Goal: Transaction & Acquisition: Purchase product/service

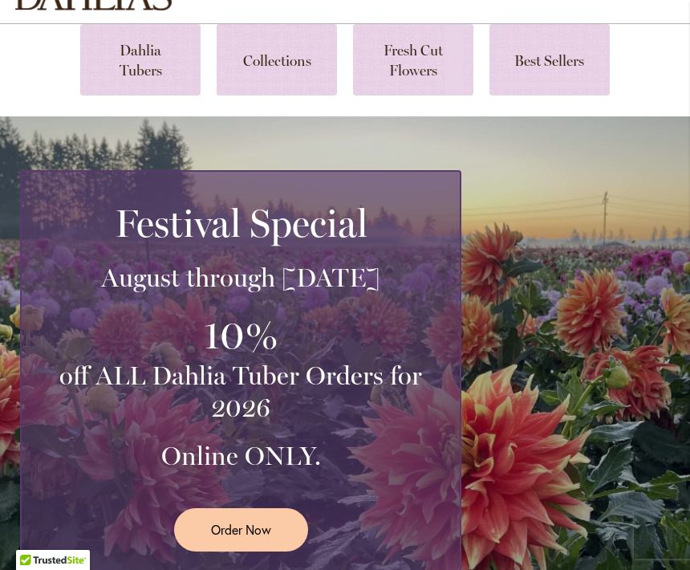
scroll to position [140, 0]
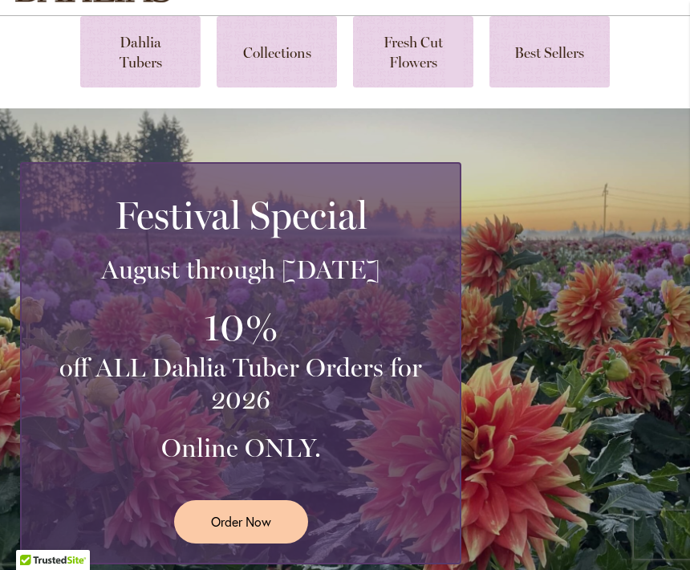
click at [246, 528] on span "Order Now" at bounding box center [241, 521] width 60 height 18
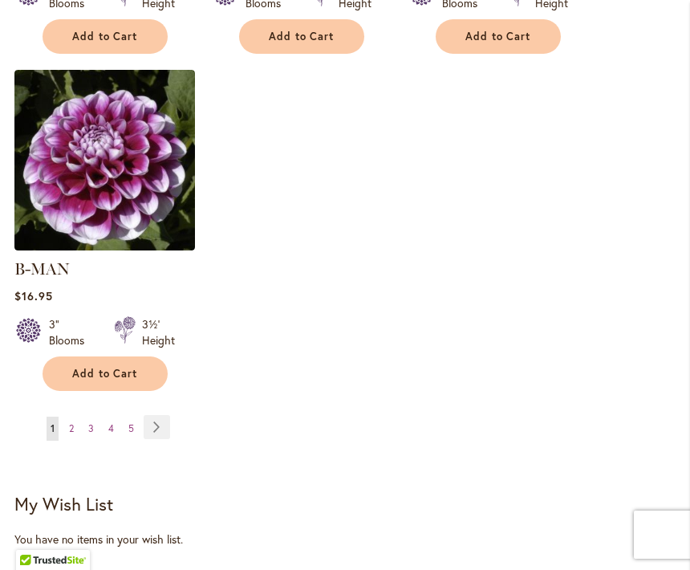
scroll to position [2162, 0]
click at [165, 416] on link "Page Next" at bounding box center [157, 428] width 26 height 24
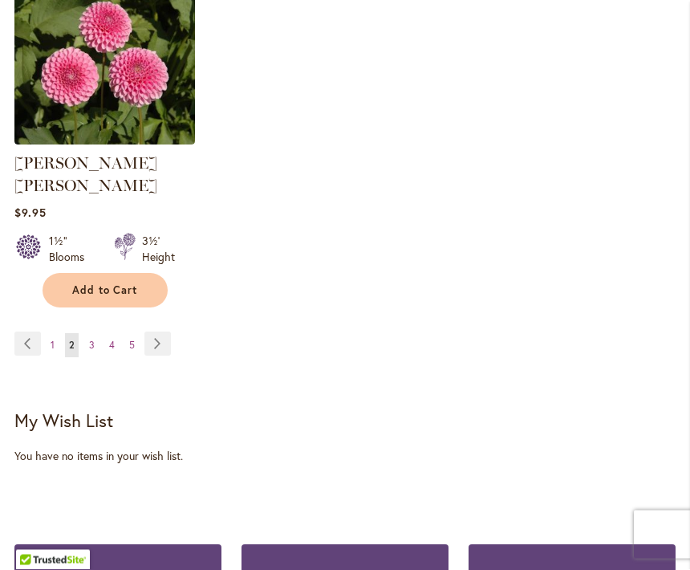
scroll to position [2247, 0]
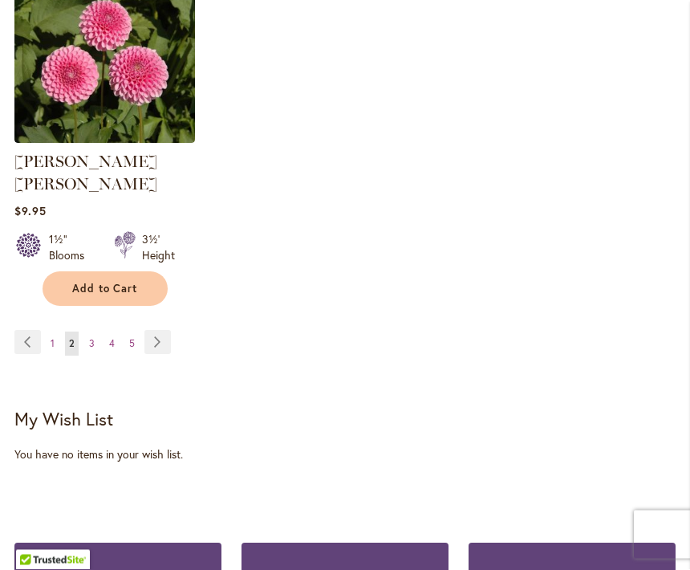
click at [161, 331] on link "Page Next" at bounding box center [157, 343] width 26 height 24
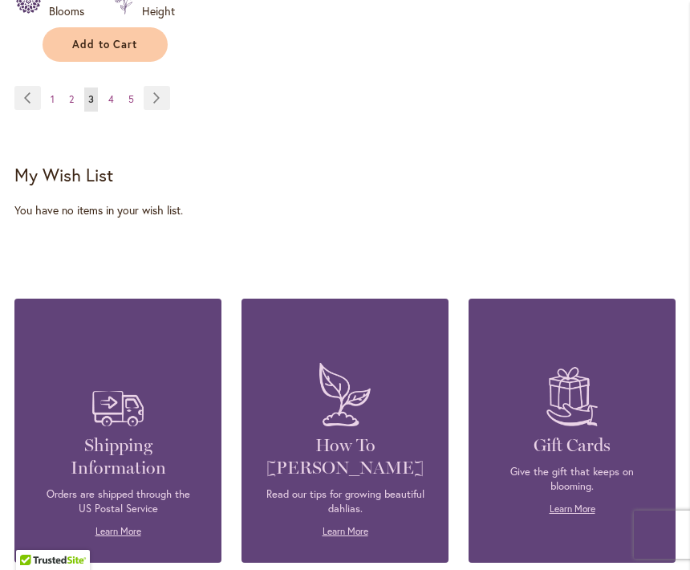
scroll to position [2415, 0]
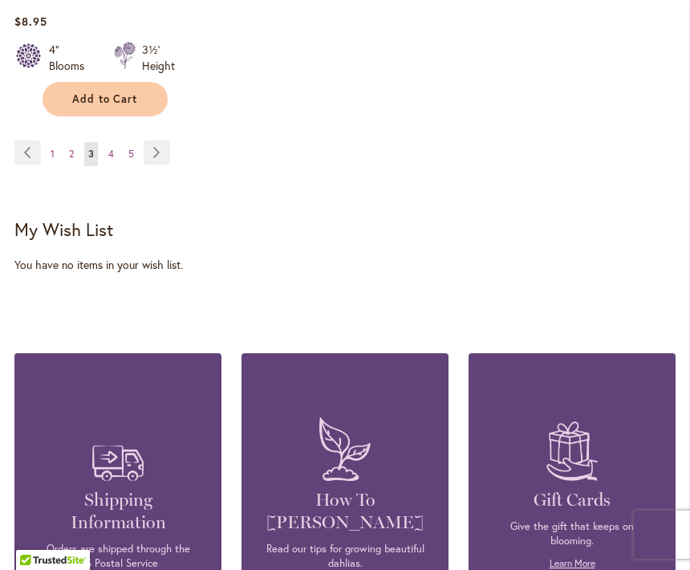
click at [162, 149] on link "Page Next" at bounding box center [157, 152] width 26 height 24
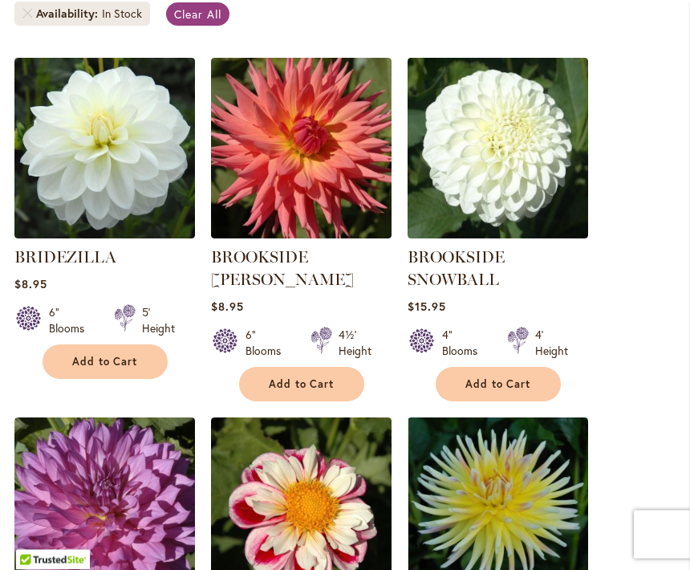
scroll to position [467, 0]
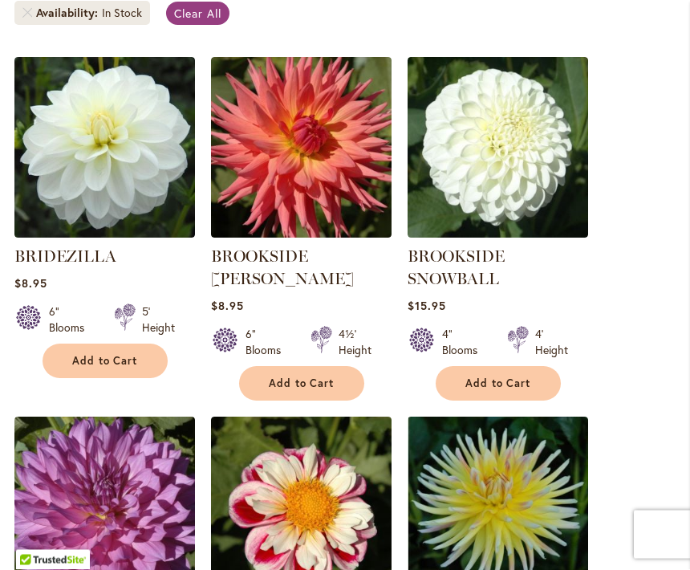
click at [59, 213] on img at bounding box center [104, 148] width 181 height 181
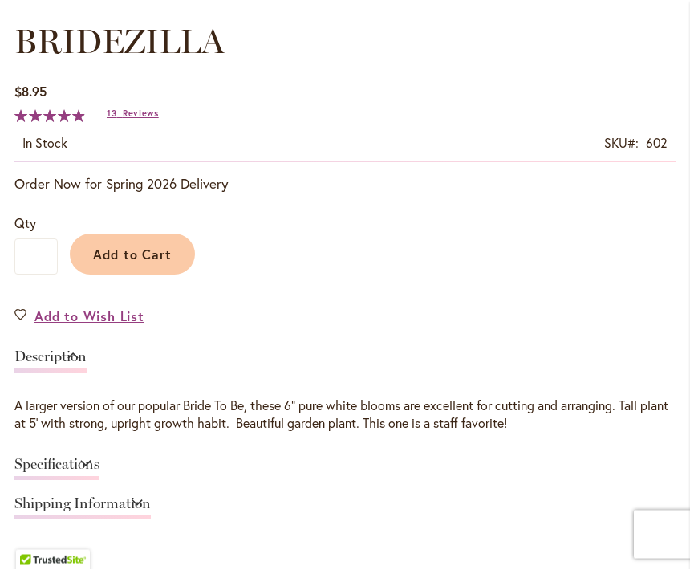
scroll to position [921, 0]
click at [130, 107] on span "Reviews" at bounding box center [141, 112] width 36 height 11
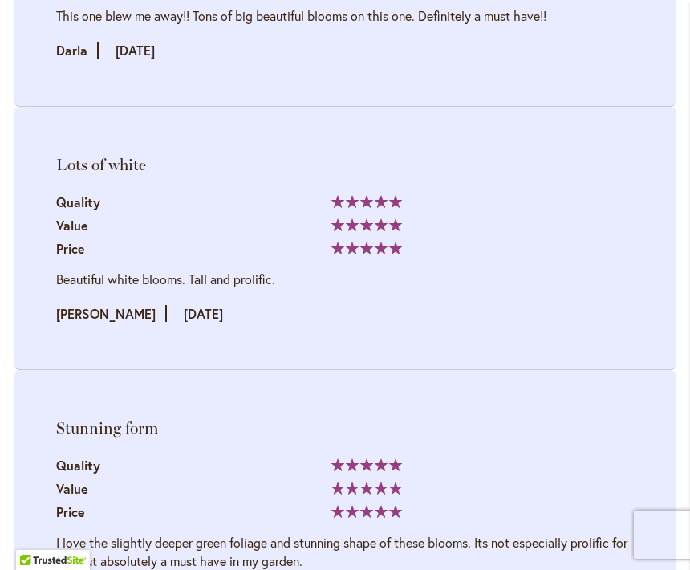
scroll to position [2728, 0]
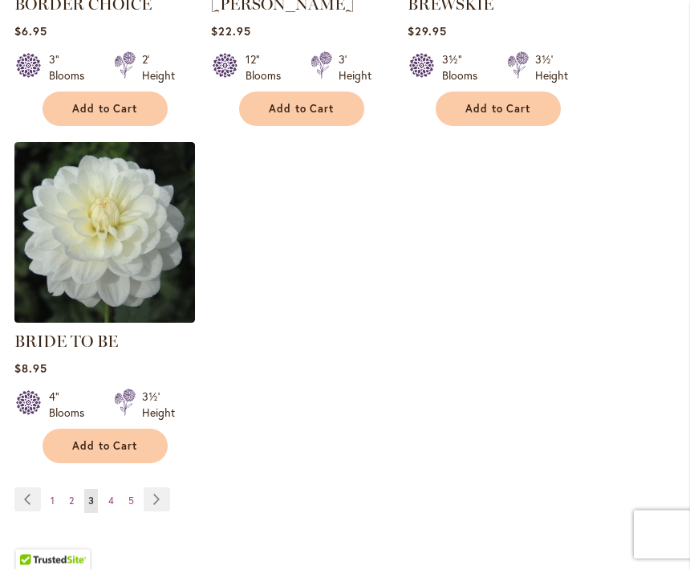
scroll to position [2068, 0]
click at [133, 442] on span "Add to Cart" at bounding box center [105, 446] width 66 height 14
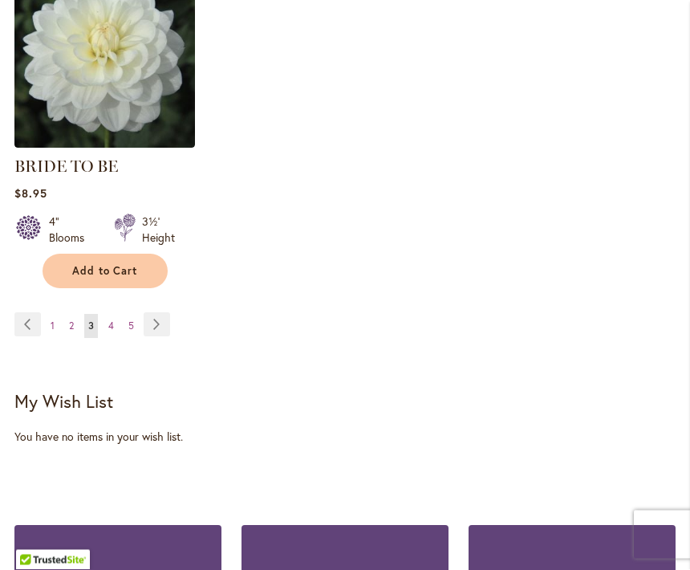
scroll to position [2285, 0]
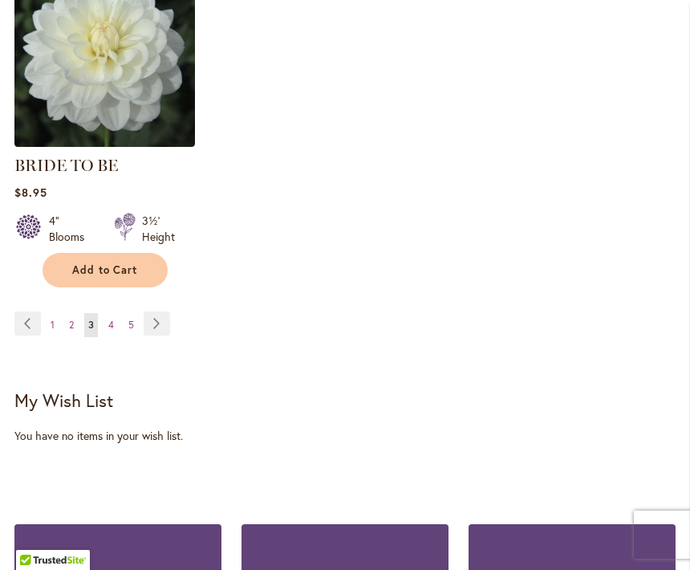
click at [151, 319] on link "Page Next" at bounding box center [157, 323] width 26 height 24
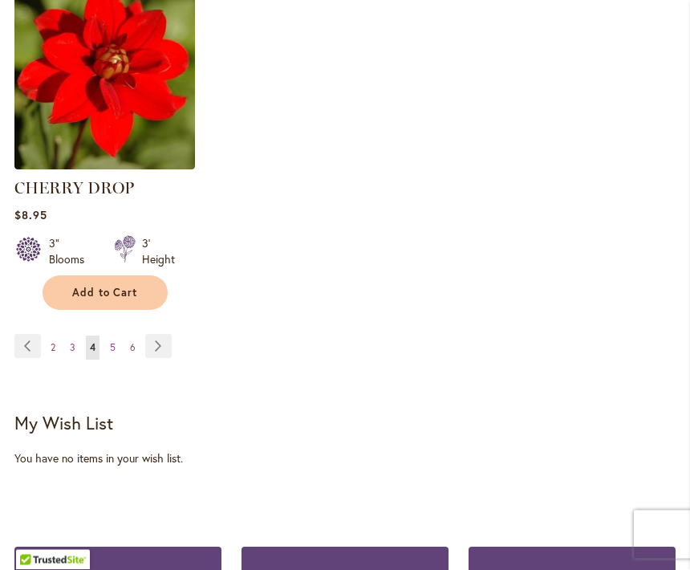
scroll to position [2244, 0]
click at [154, 344] on link "Page Next" at bounding box center [158, 346] width 26 height 24
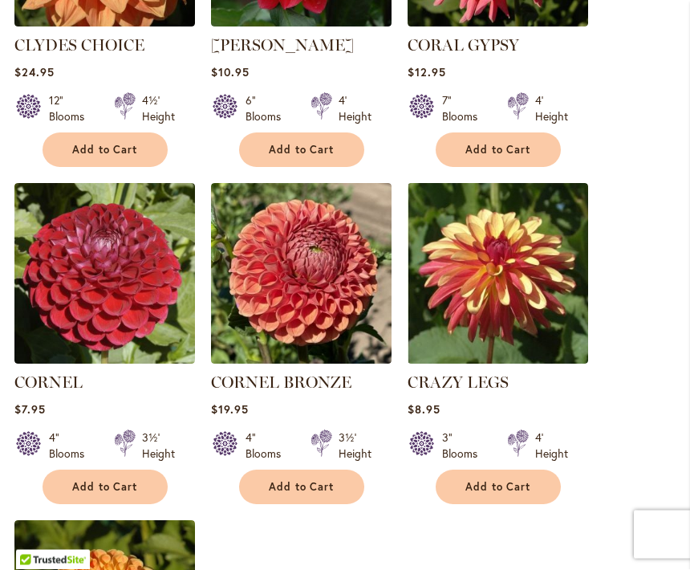
scroll to position [1757, 0]
click at [514, 480] on span "Add to Cart" at bounding box center [498, 487] width 66 height 14
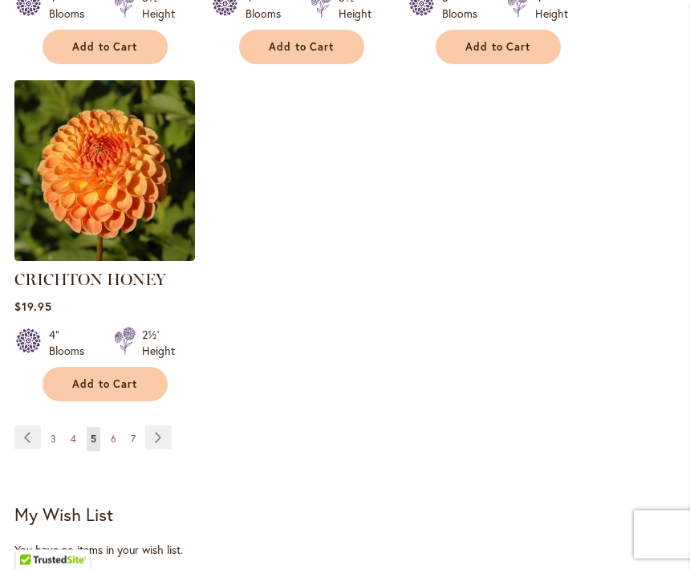
scroll to position [2239, 0]
click at [152, 425] on link "Page Next" at bounding box center [158, 437] width 26 height 24
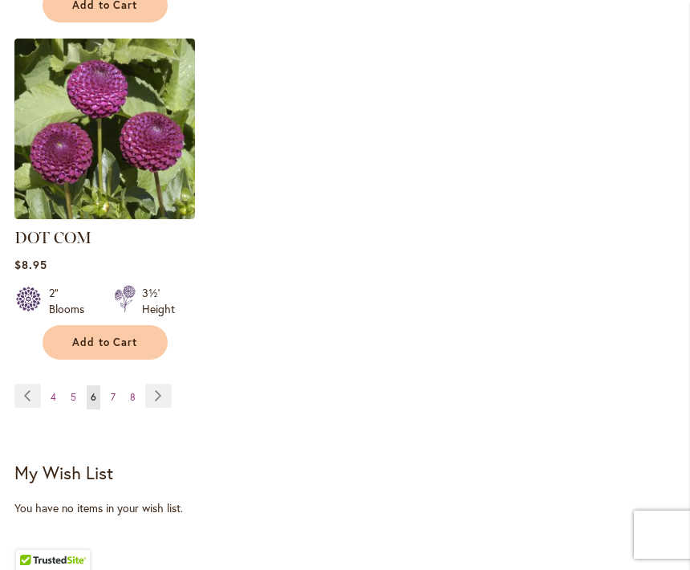
scroll to position [2247, 0]
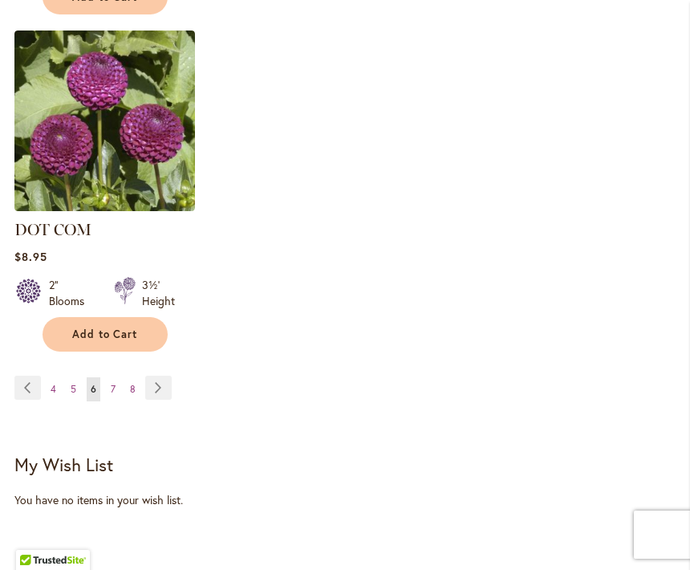
click at [160, 376] on link "Page Next" at bounding box center [158, 388] width 26 height 24
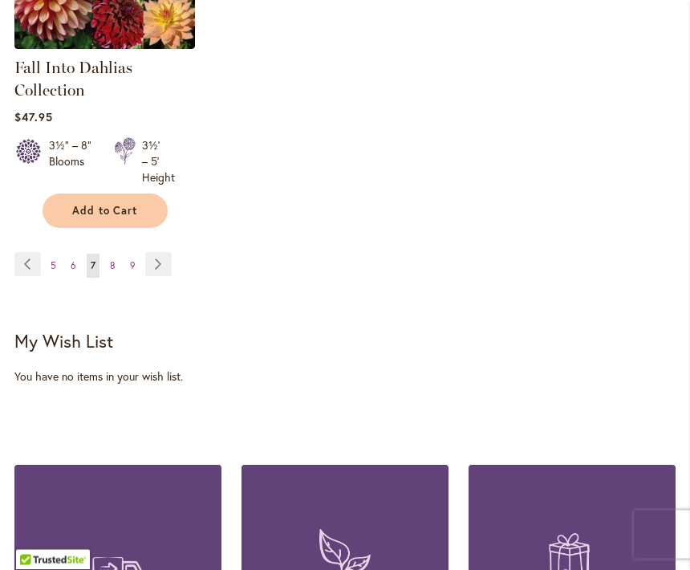
scroll to position [2358, 0]
click at [156, 265] on link "Page Next" at bounding box center [158, 264] width 26 height 24
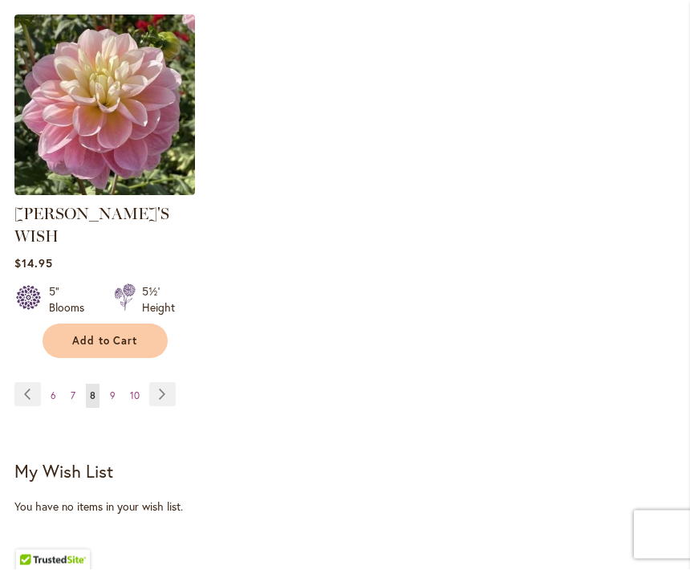
scroll to position [2263, 0]
click at [156, 382] on link "Page Next" at bounding box center [162, 394] width 26 height 24
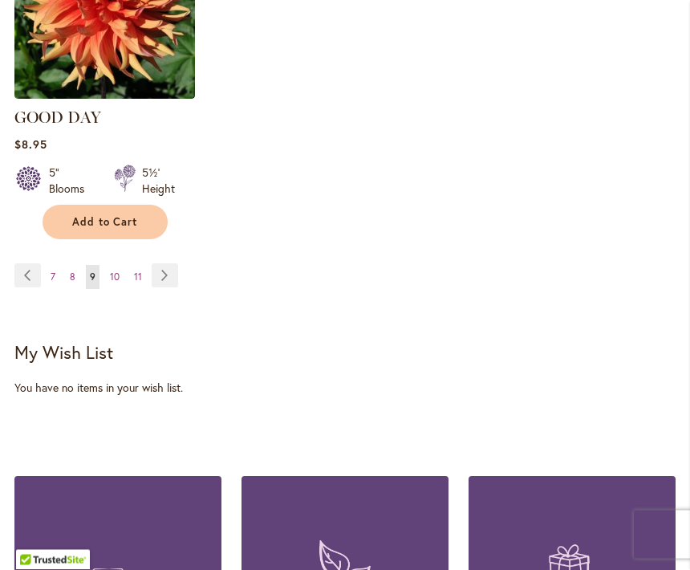
scroll to position [2359, 0]
click at [173, 263] on link "Page Next" at bounding box center [165, 275] width 26 height 24
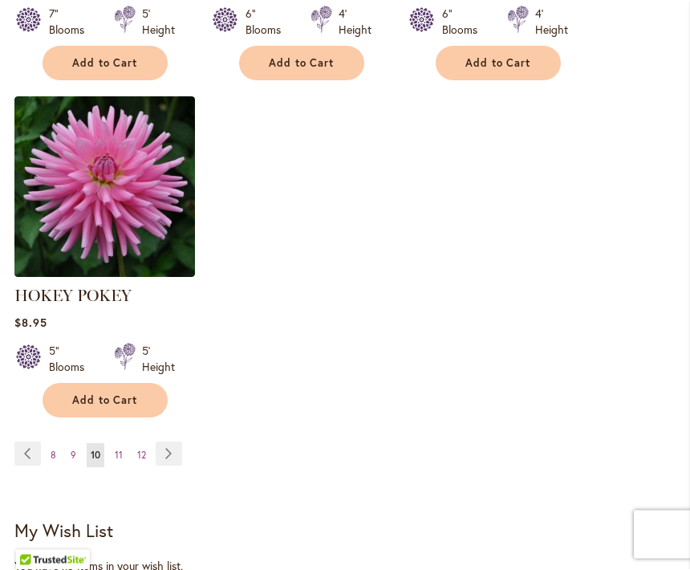
scroll to position [2176, 0]
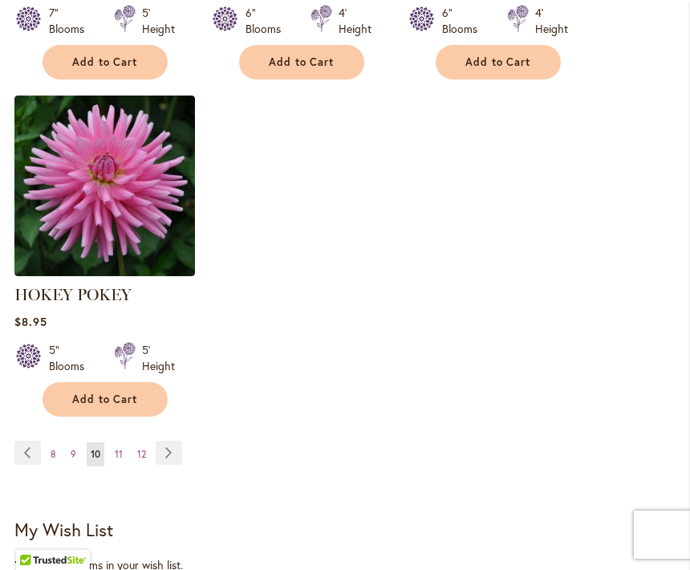
click at [170, 444] on link "Page Next" at bounding box center [169, 453] width 26 height 24
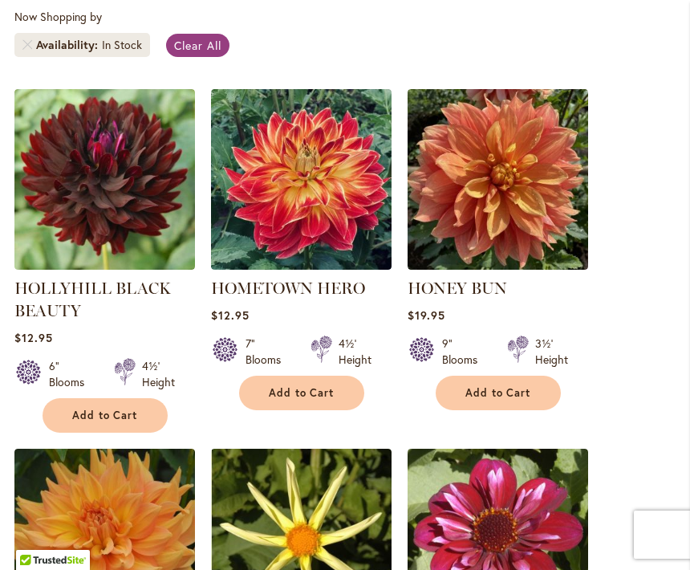
scroll to position [435, 0]
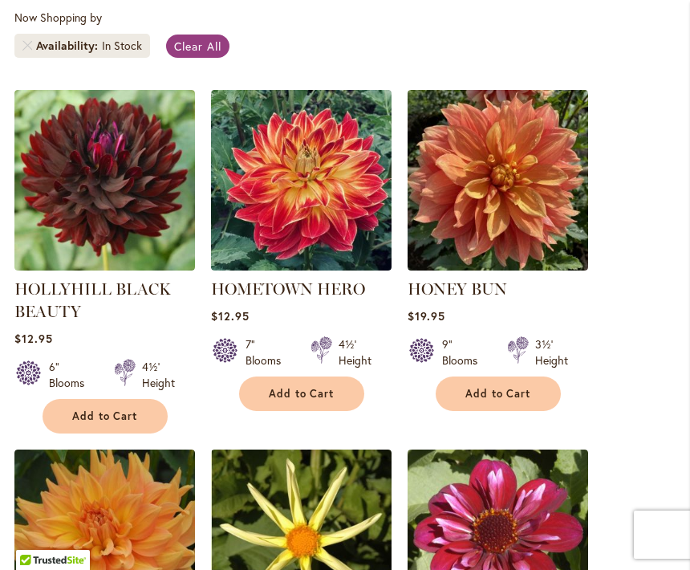
click at [106, 413] on span "Add to Cart" at bounding box center [105, 416] width 66 height 14
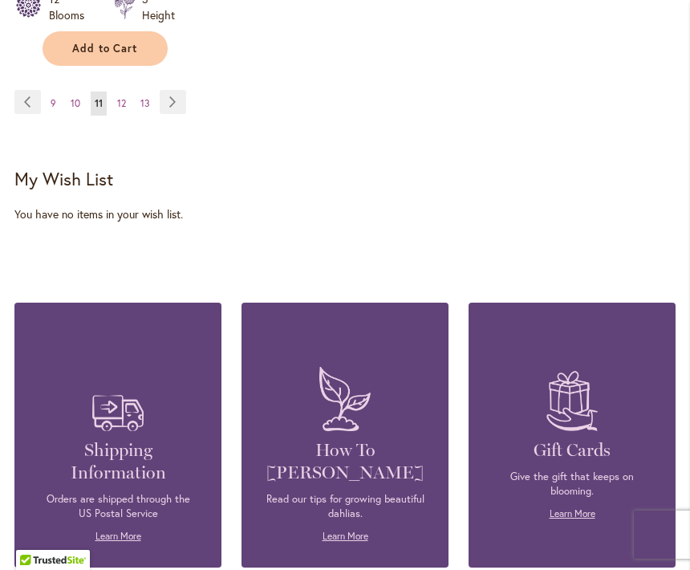
scroll to position [2526, 0]
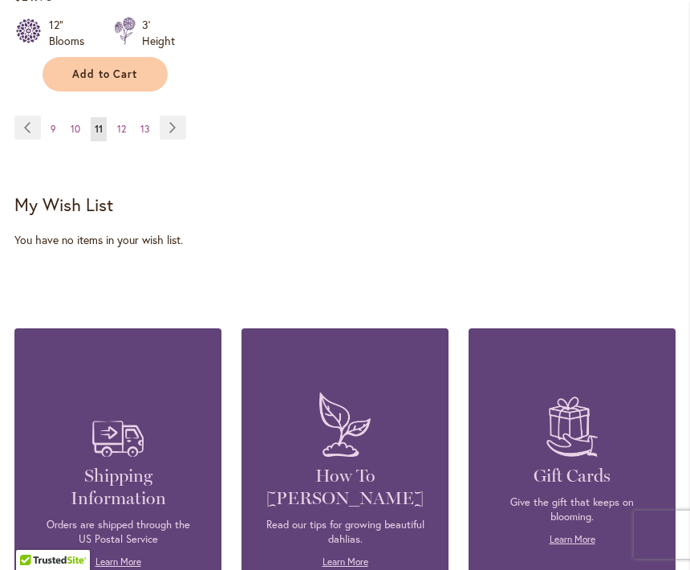
click at [184, 116] on link "Page Next" at bounding box center [173, 128] width 26 height 24
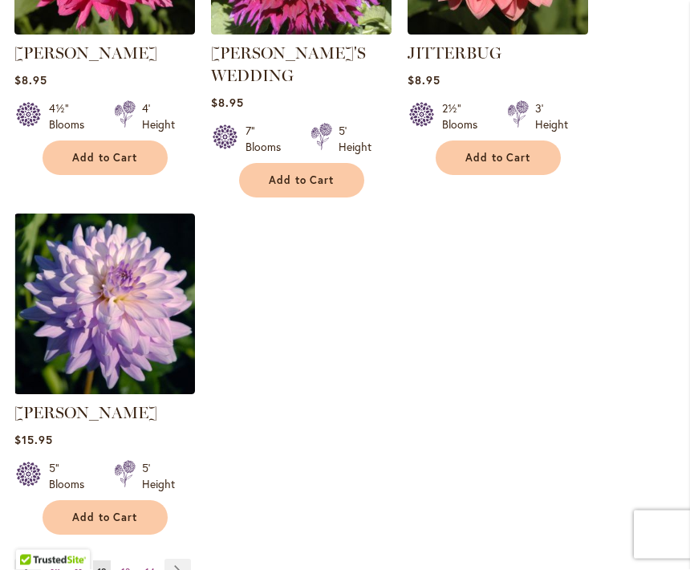
scroll to position [2059, 0]
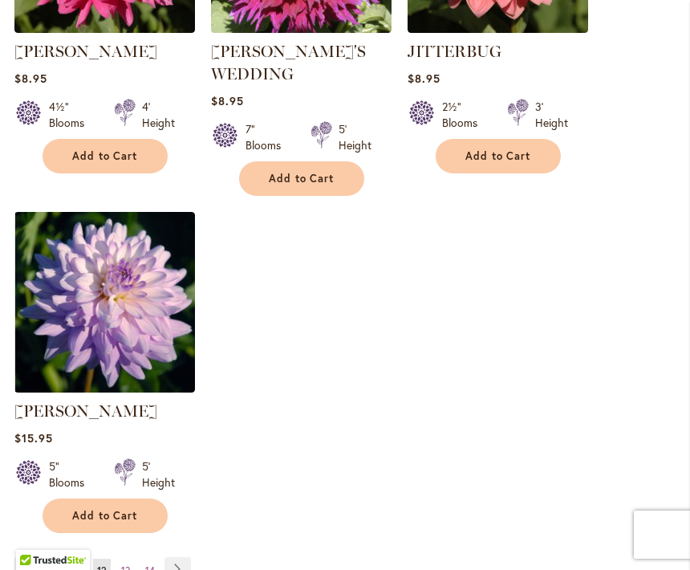
click at [172, 557] on link "Page Next" at bounding box center [178, 569] width 26 height 24
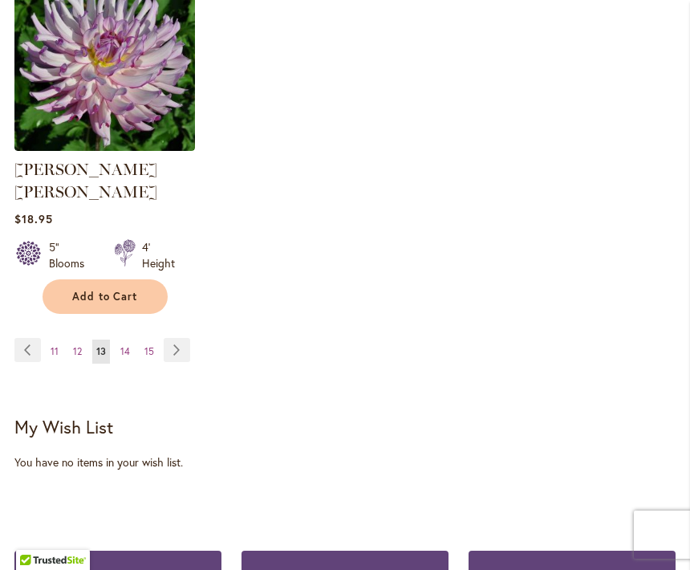
scroll to position [2381, 0]
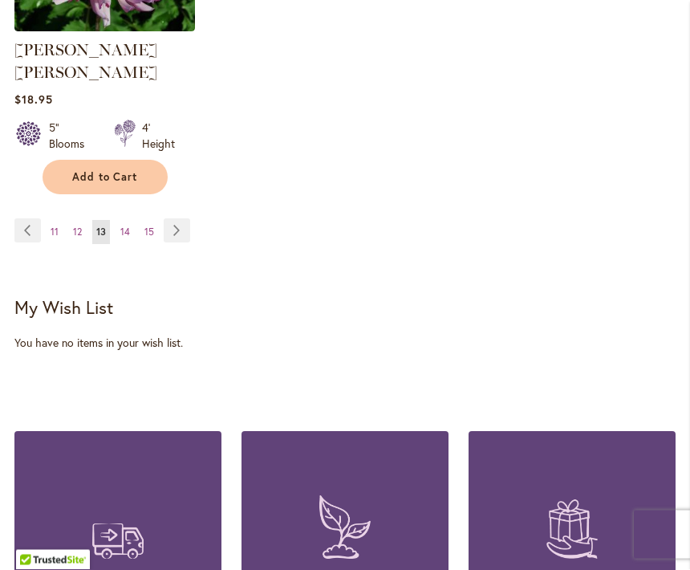
click at [179, 219] on link "Page Next" at bounding box center [177, 231] width 26 height 24
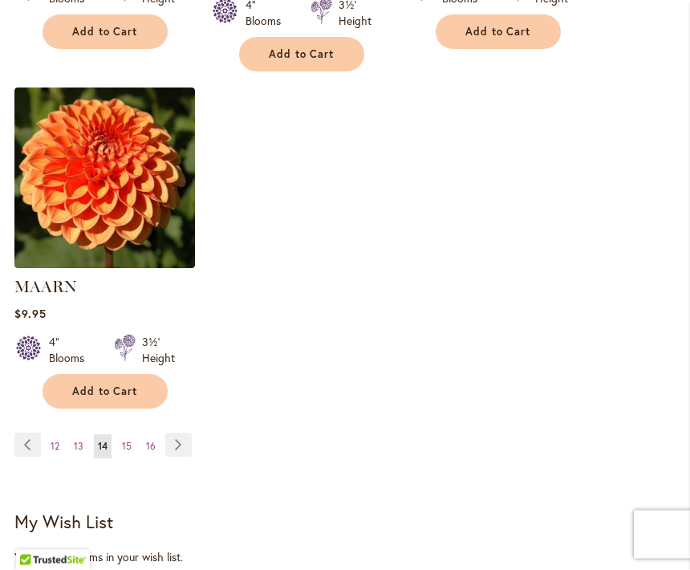
scroll to position [2167, 0]
click at [183, 433] on link "Page Next" at bounding box center [178, 445] width 26 height 24
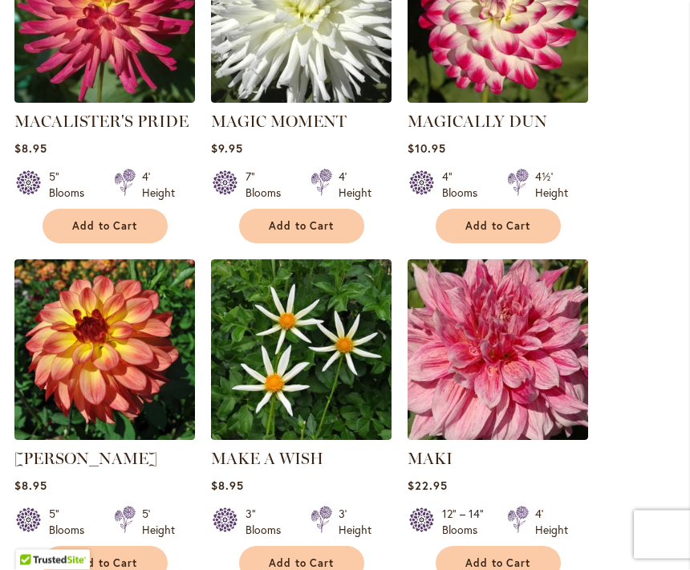
scroll to position [603, 0]
click at [518, 234] on button "Add to Cart" at bounding box center [498, 226] width 125 height 35
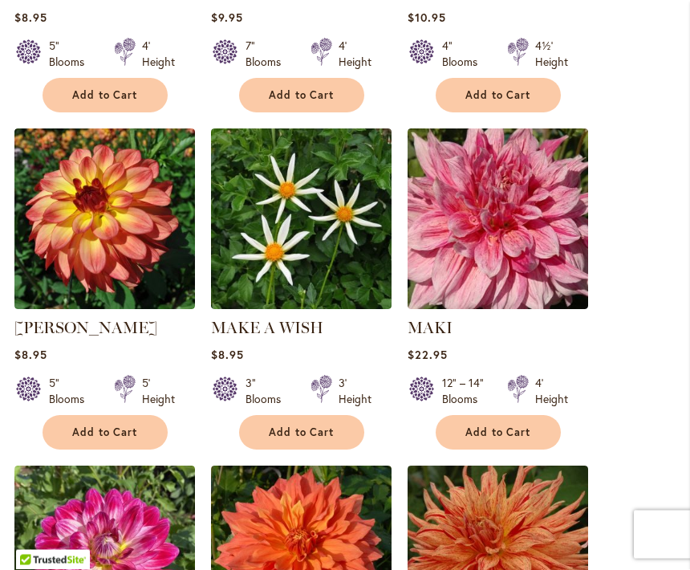
scroll to position [775, 0]
click at [96, 435] on span "Add to Cart" at bounding box center [105, 432] width 66 height 14
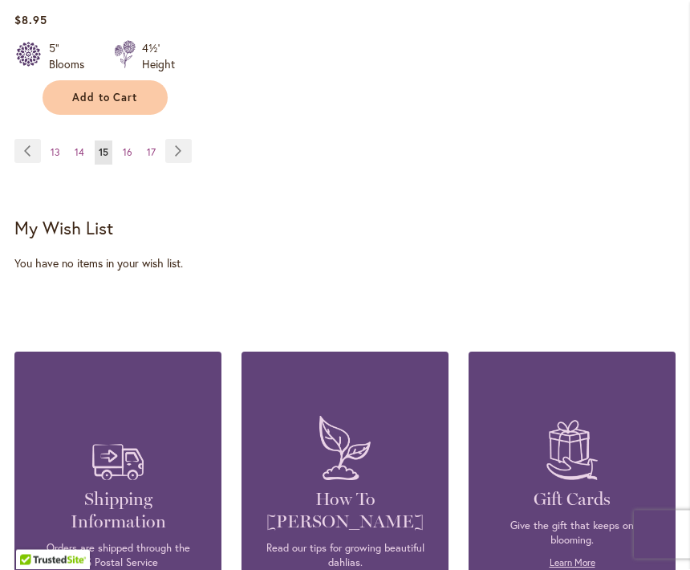
scroll to position [2529, 0]
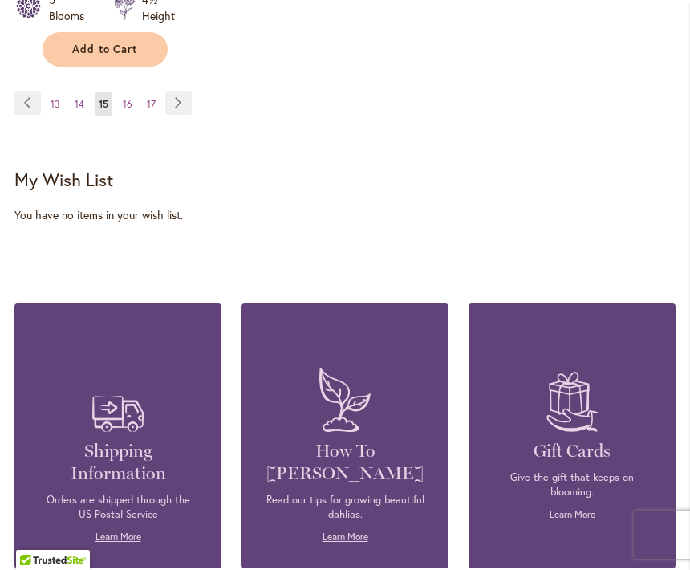
click at [184, 100] on link "Page Next" at bounding box center [178, 103] width 26 height 24
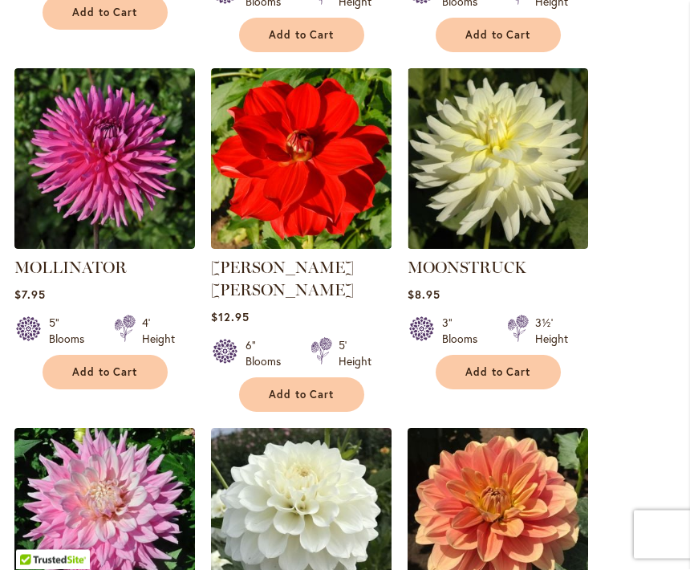
scroll to position [1454, 0]
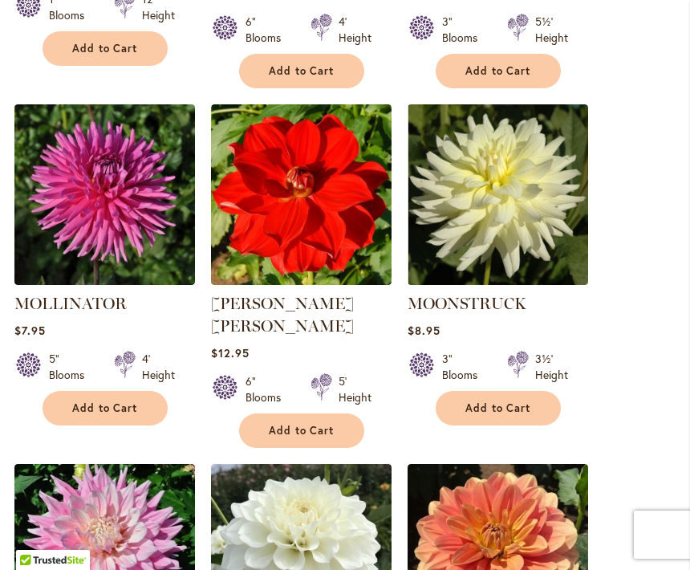
click at [518, 391] on button "Add to Cart" at bounding box center [498, 408] width 125 height 35
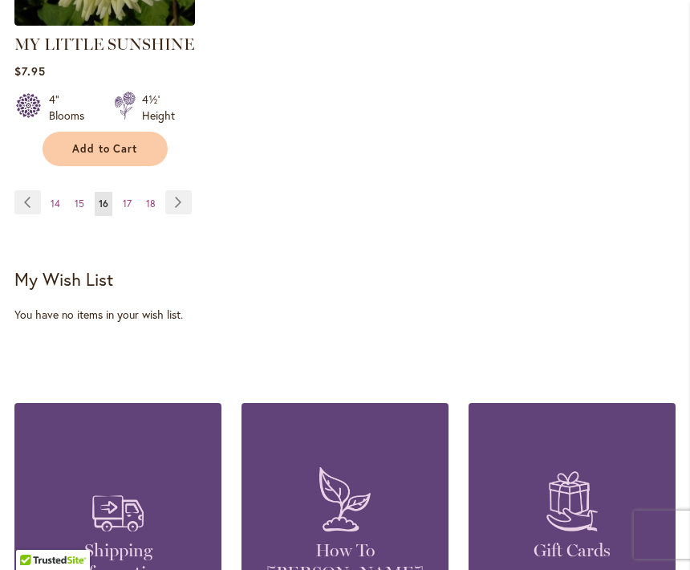
scroll to position [2448, 0]
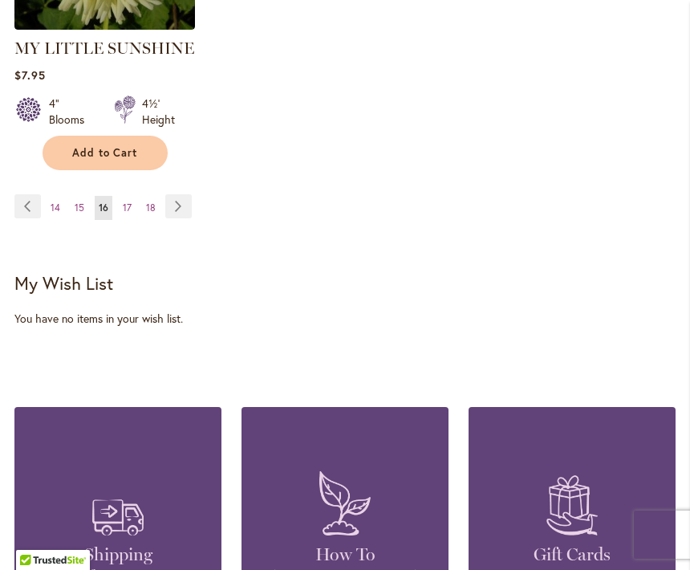
click at [172, 194] on link "Page Next" at bounding box center [178, 206] width 26 height 24
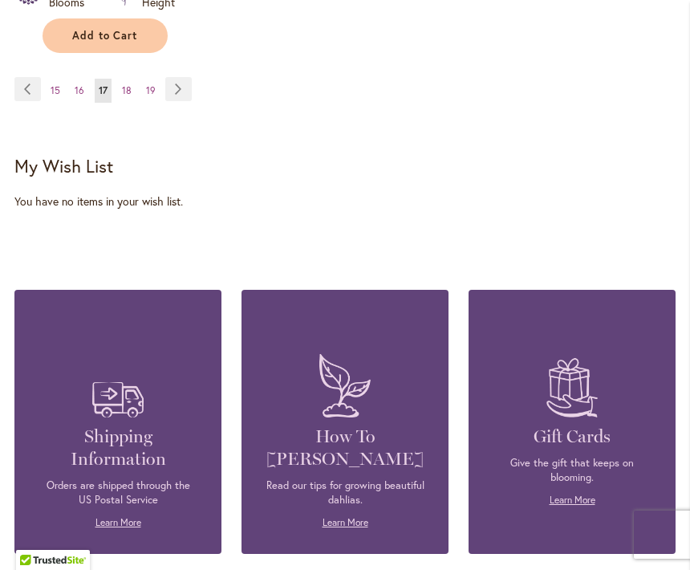
scroll to position [2469, 0]
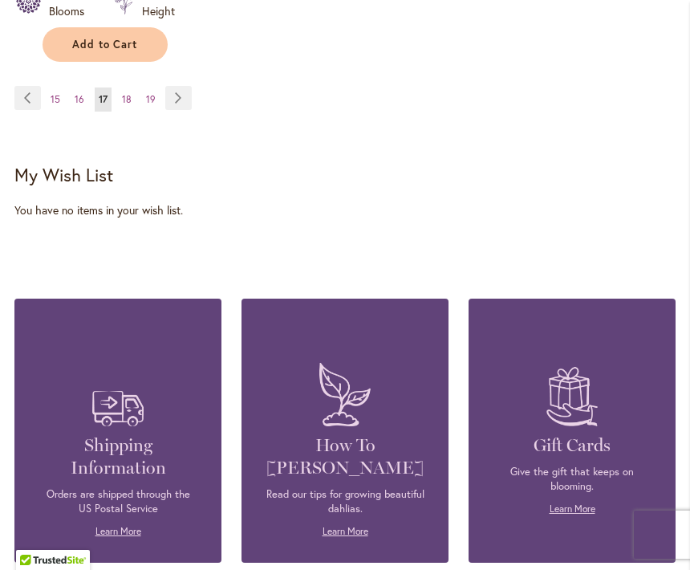
click at [174, 103] on link "Page Next" at bounding box center [178, 98] width 26 height 24
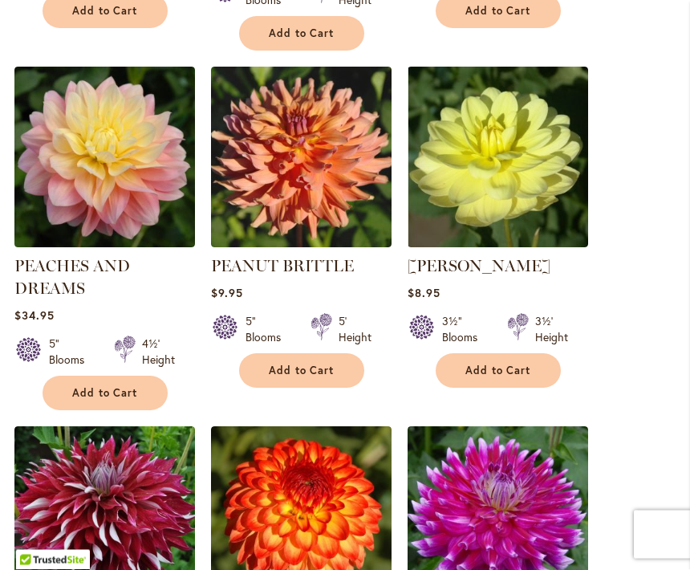
scroll to position [1492, 0]
click at [291, 377] on button "Add to Cart" at bounding box center [301, 370] width 125 height 35
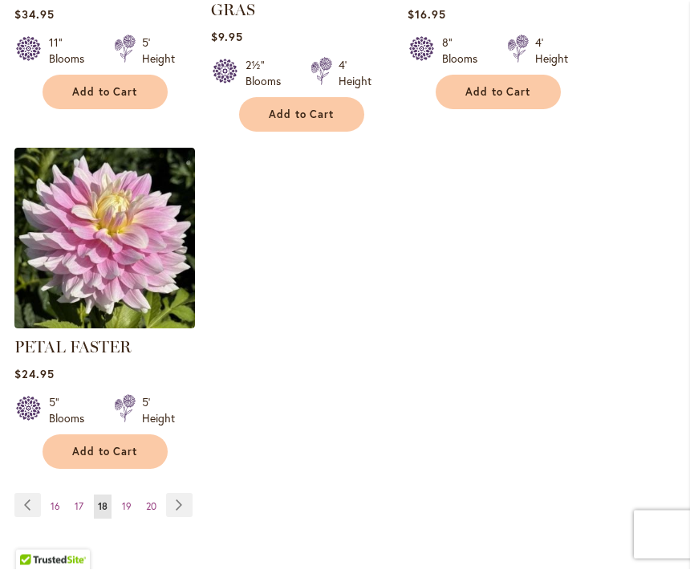
scroll to position [2171, 0]
click at [191, 493] on link "Page Next" at bounding box center [179, 505] width 26 height 24
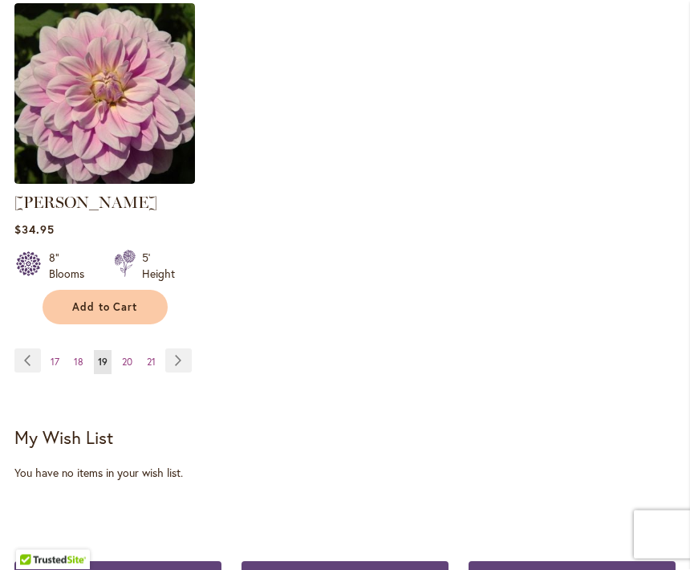
scroll to position [2230, 0]
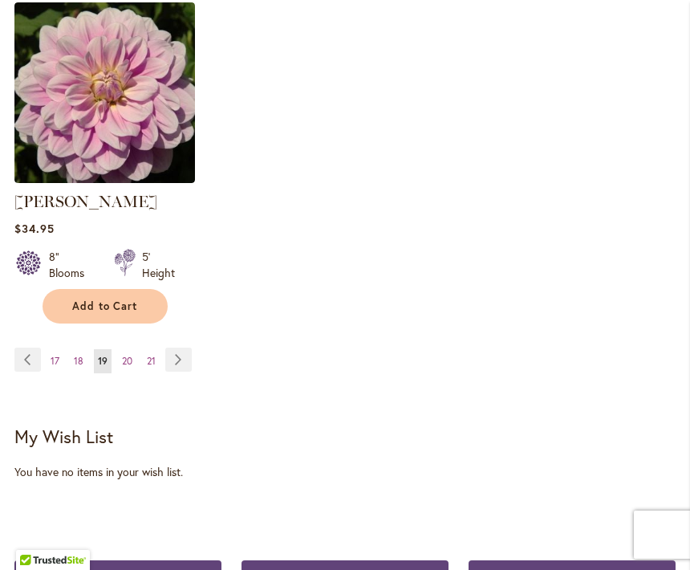
click at [180, 360] on link "Page Next" at bounding box center [178, 359] width 26 height 24
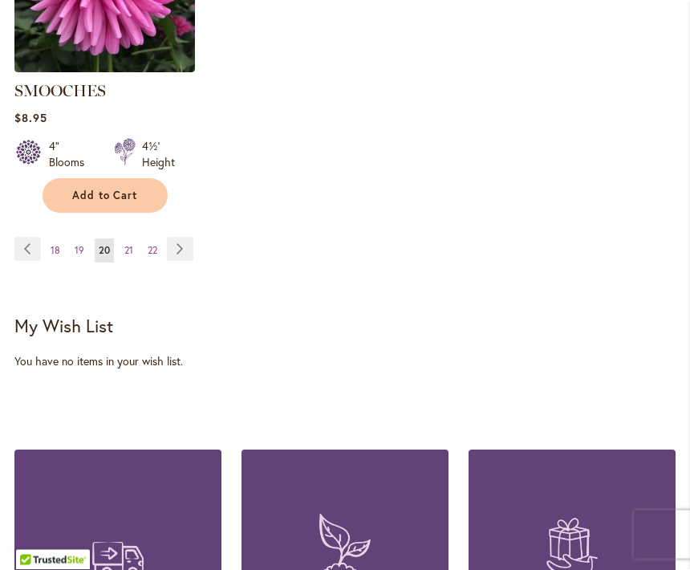
scroll to position [2338, 0]
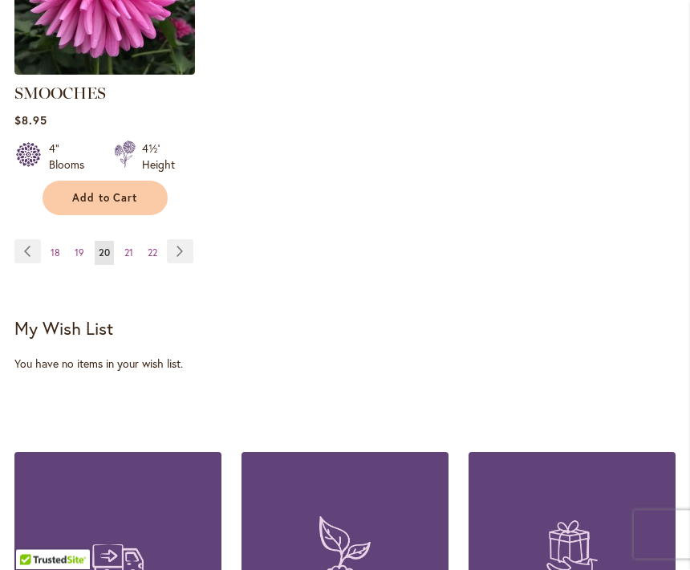
click at [179, 240] on link "Page Next" at bounding box center [180, 252] width 26 height 24
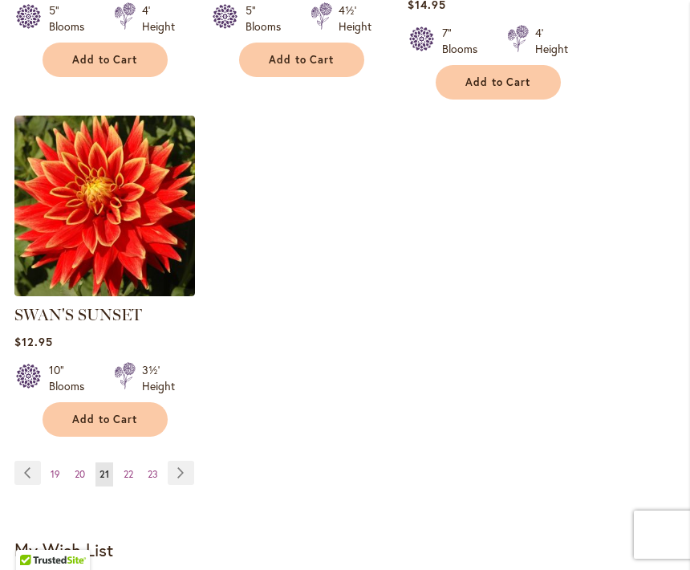
scroll to position [2116, 0]
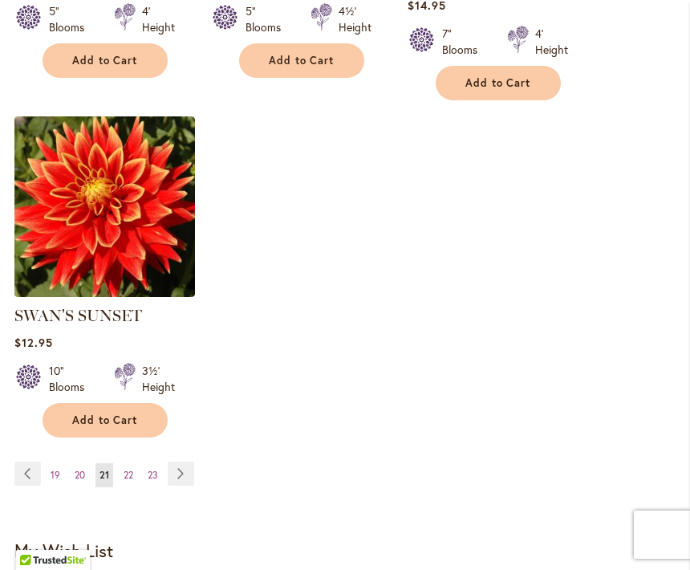
click at [85, 471] on link "Page 20" at bounding box center [80, 475] width 18 height 24
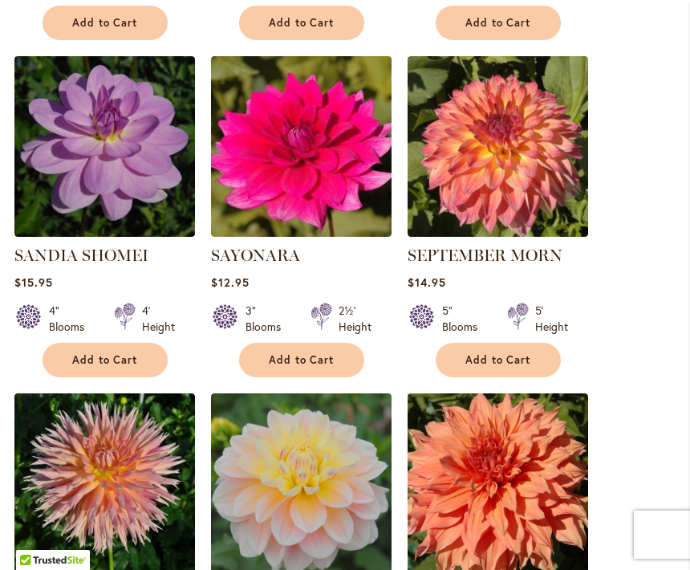
scroll to position [1127, 0]
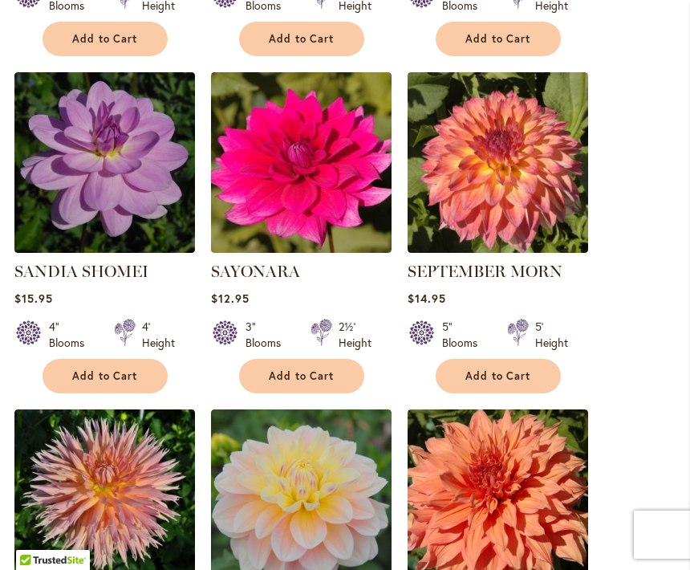
click at [481, 377] on span "Add to Cart" at bounding box center [498, 376] width 66 height 14
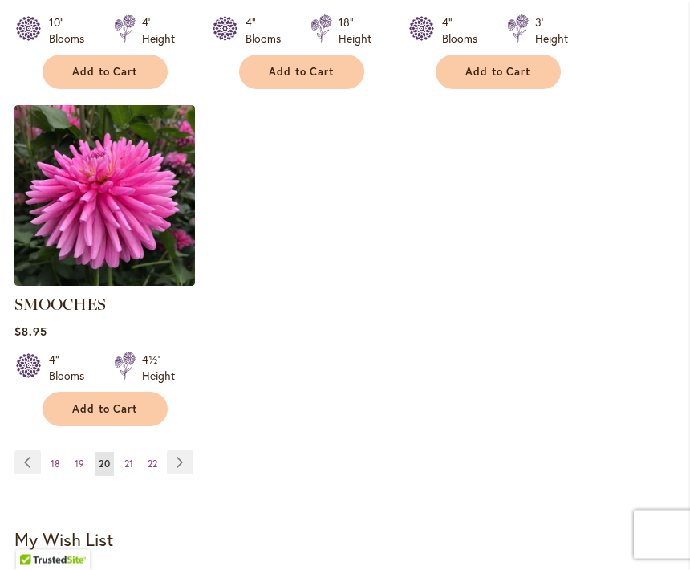
scroll to position [2170, 0]
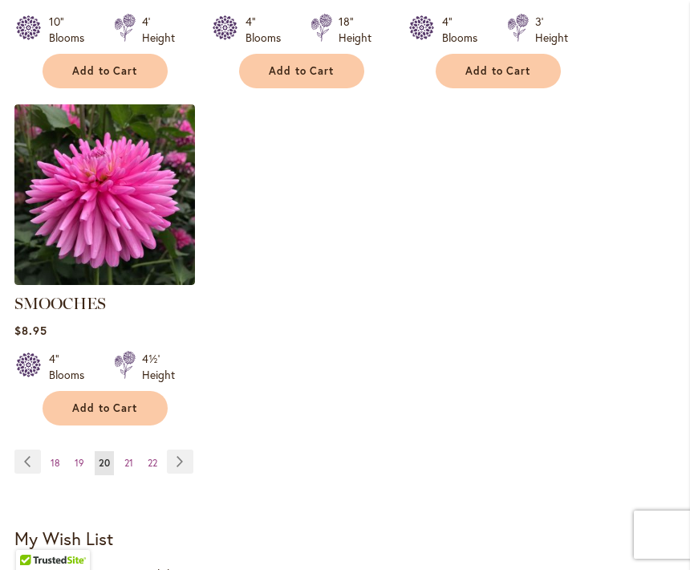
click at [154, 457] on span "22" at bounding box center [153, 463] width 10 height 12
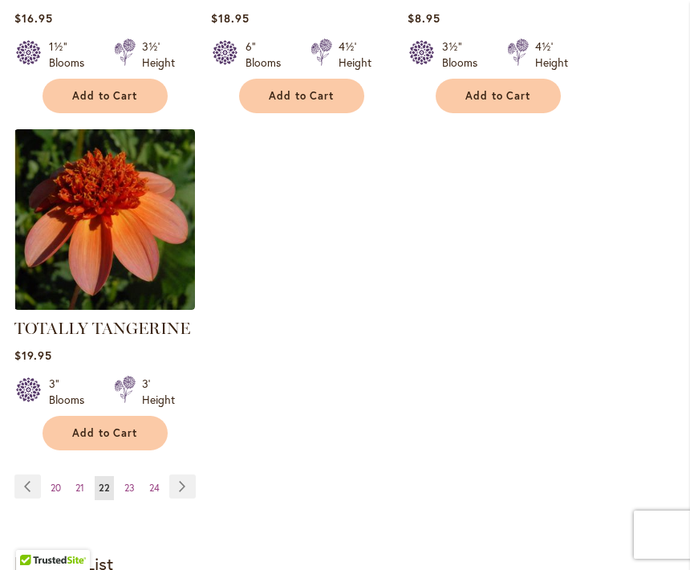
scroll to position [2083, 0]
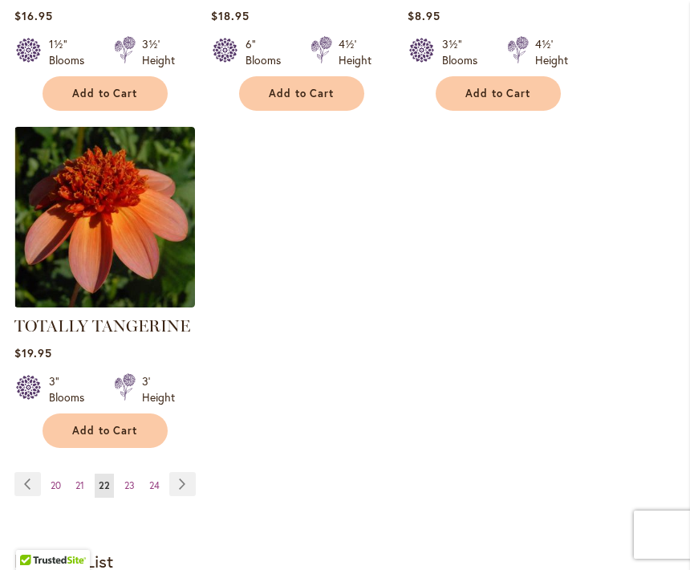
click at [173, 486] on link "Page Next" at bounding box center [182, 484] width 26 height 24
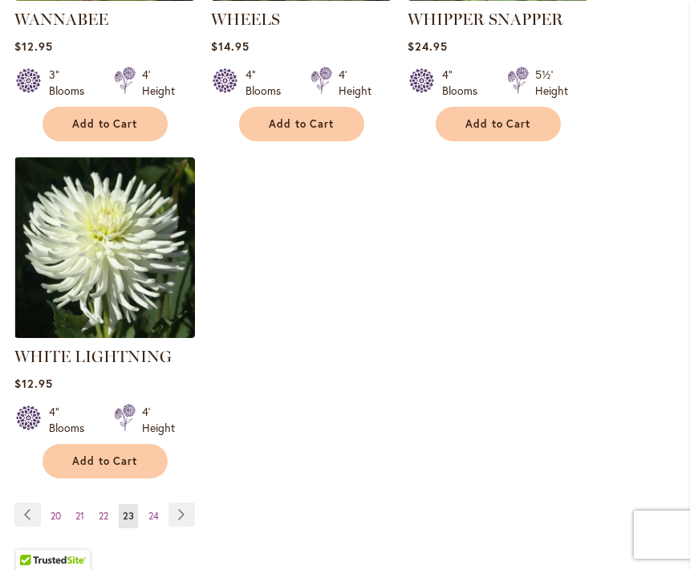
scroll to position [2096, 0]
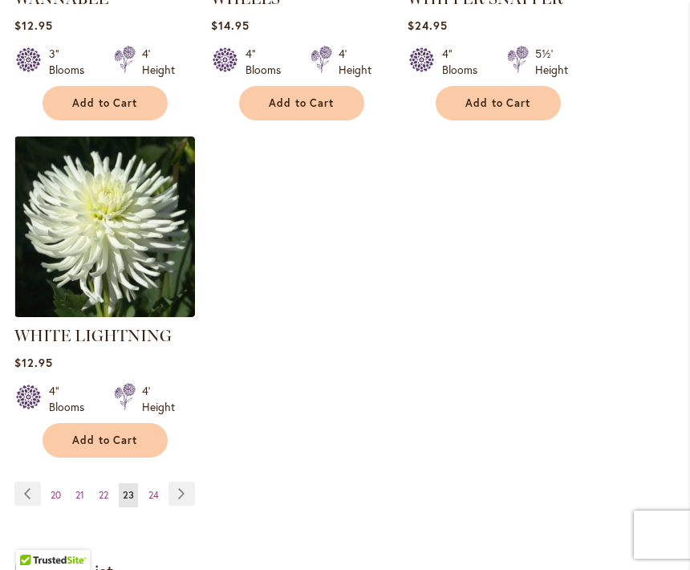
click at [175, 481] on link "Page Next" at bounding box center [182, 493] width 26 height 24
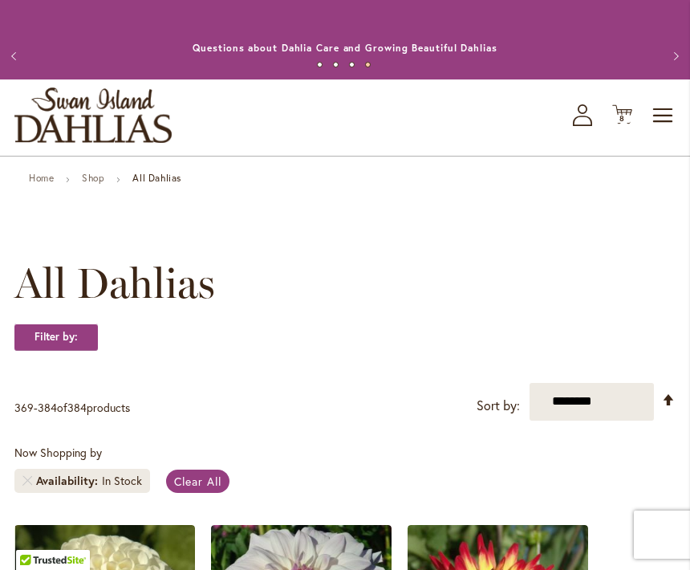
click at [617, 123] on icon "Cart .cls-1 { fill: #231f20; }" at bounding box center [622, 114] width 20 height 20
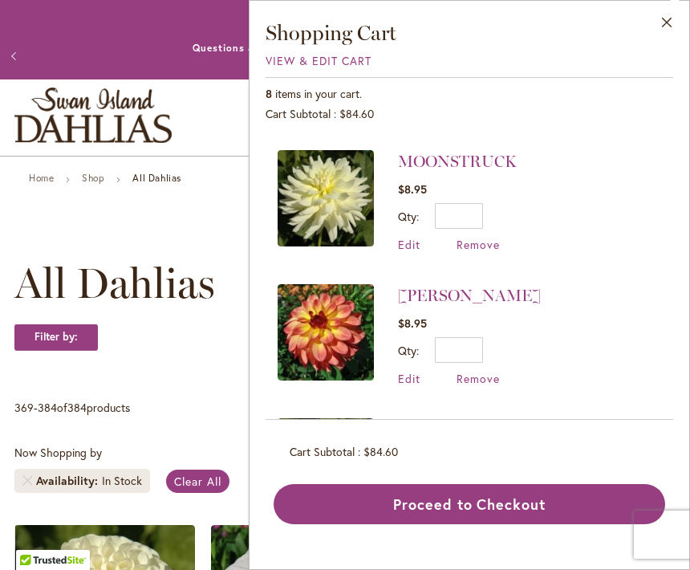
scroll to position [259, 0]
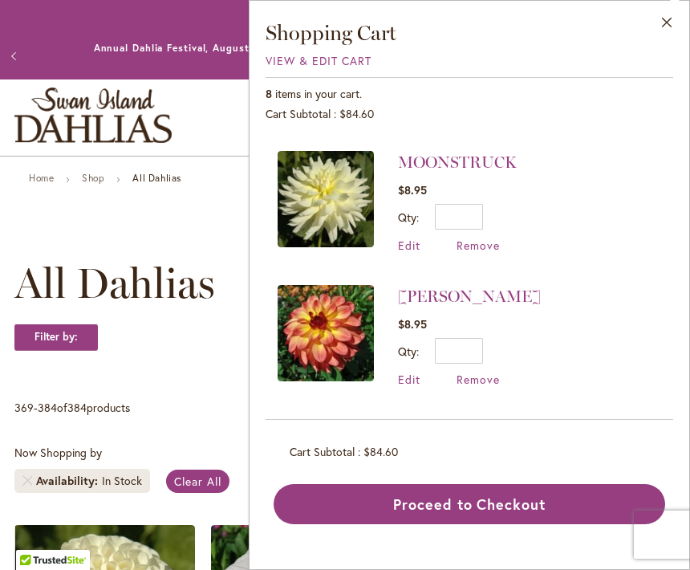
click at [481, 246] on span "Remove" at bounding box center [478, 245] width 43 height 15
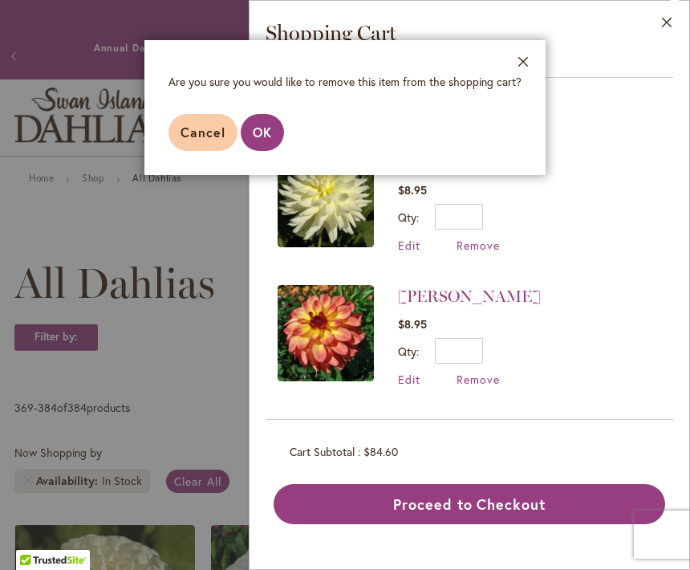
click at [272, 133] on button "OK" at bounding box center [262, 132] width 43 height 37
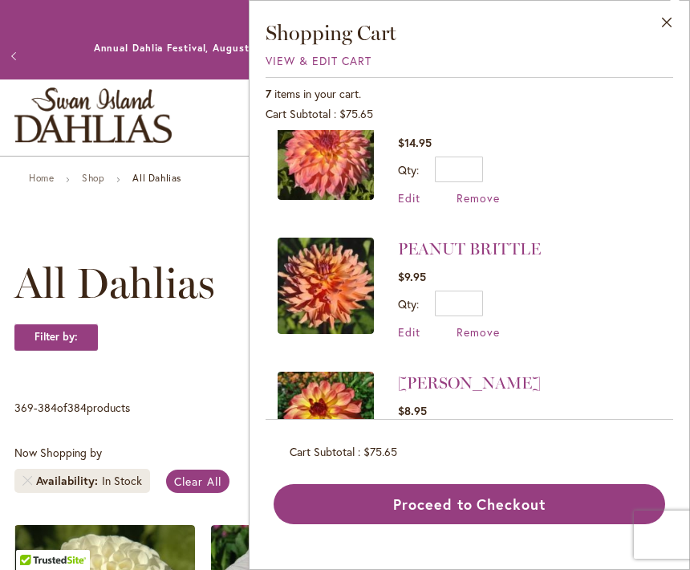
scroll to position [39, 0]
click at [487, 332] on span "Remove" at bounding box center [478, 330] width 43 height 15
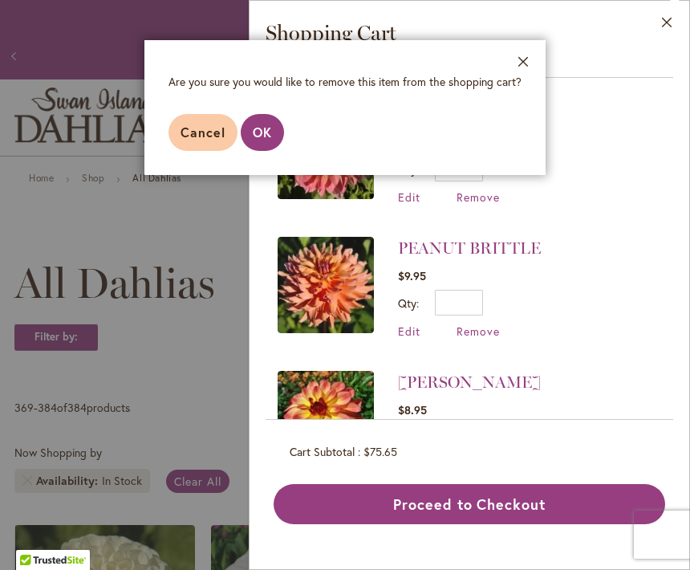
click at [277, 129] on button "OK" at bounding box center [262, 132] width 43 height 37
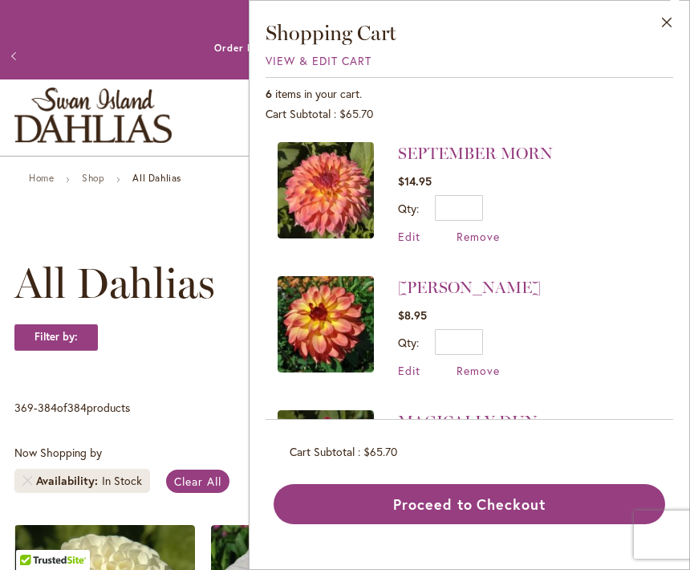
scroll to position [0, 0]
click at [335, 311] on img at bounding box center [326, 324] width 96 height 96
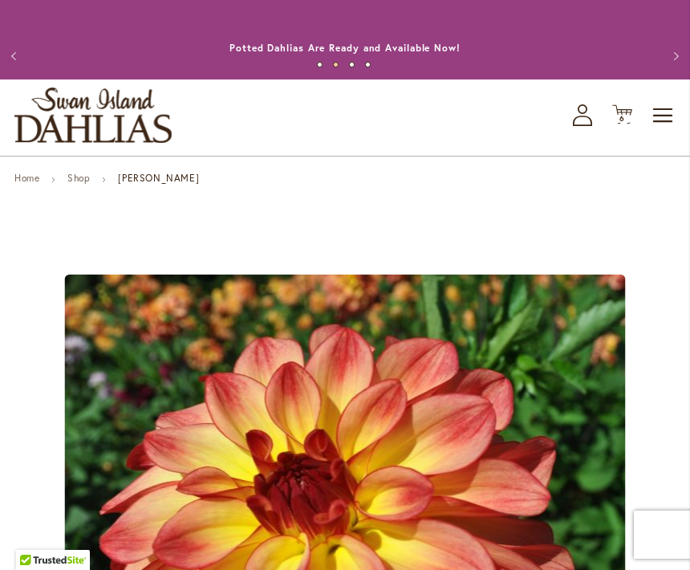
click at [616, 120] on span "6 6 items" at bounding box center [623, 119] width 16 height 8
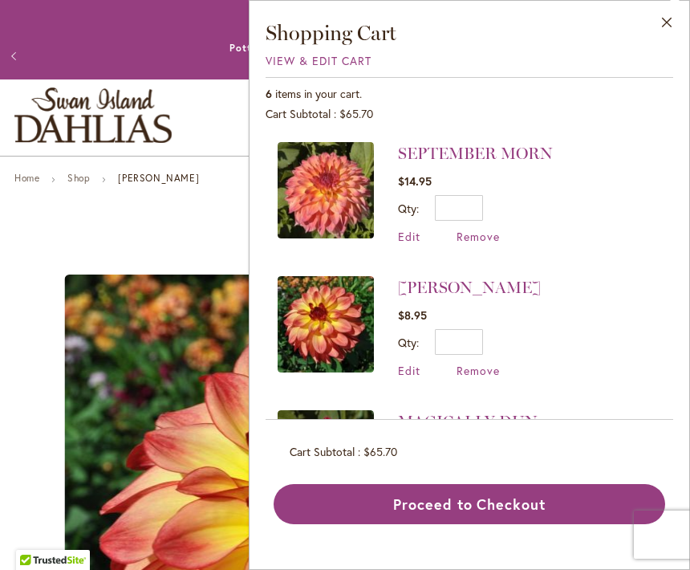
click at [329, 191] on img at bounding box center [326, 190] width 96 height 96
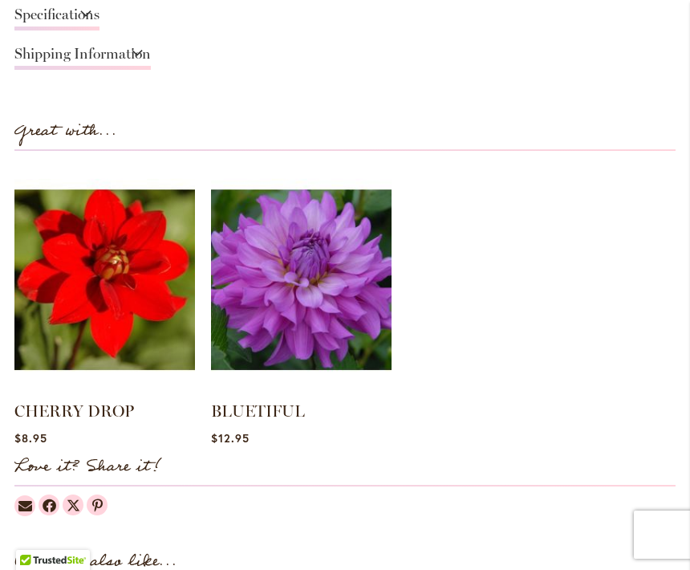
scroll to position [1399, 0]
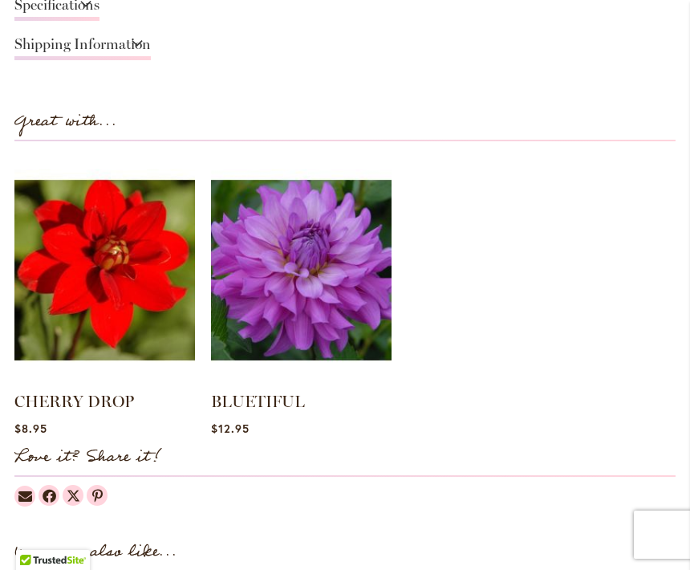
click at [314, 261] on img at bounding box center [301, 269] width 181 height 225
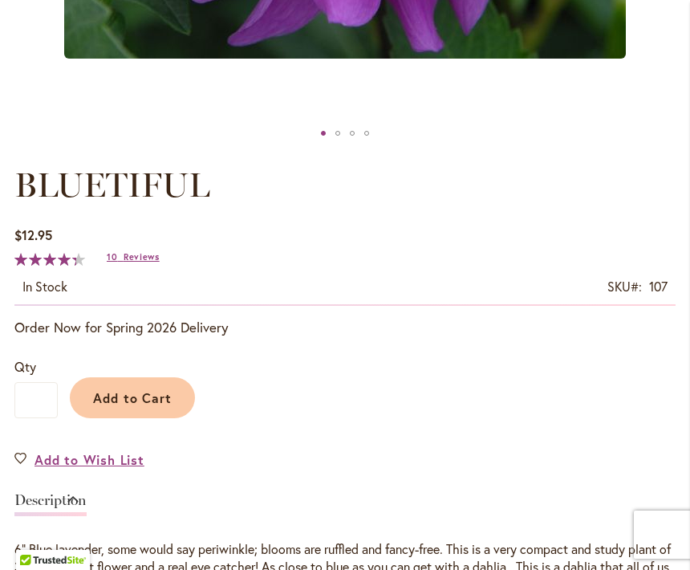
scroll to position [781, 0]
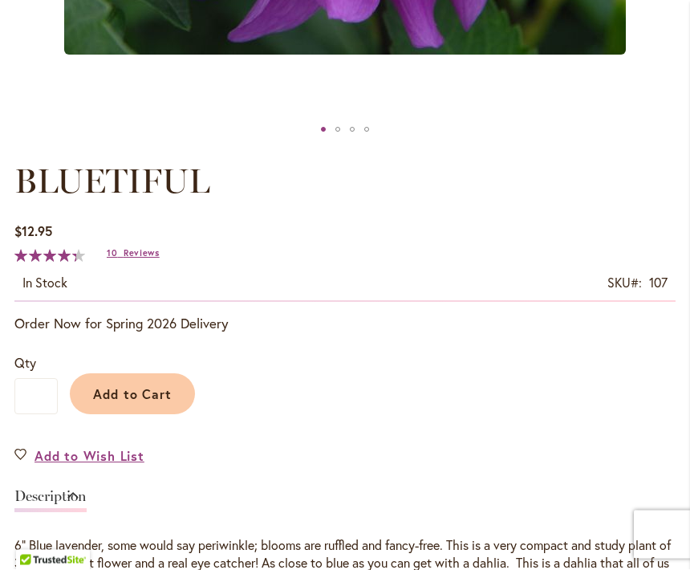
click at [136, 255] on span "Reviews" at bounding box center [142, 253] width 36 height 11
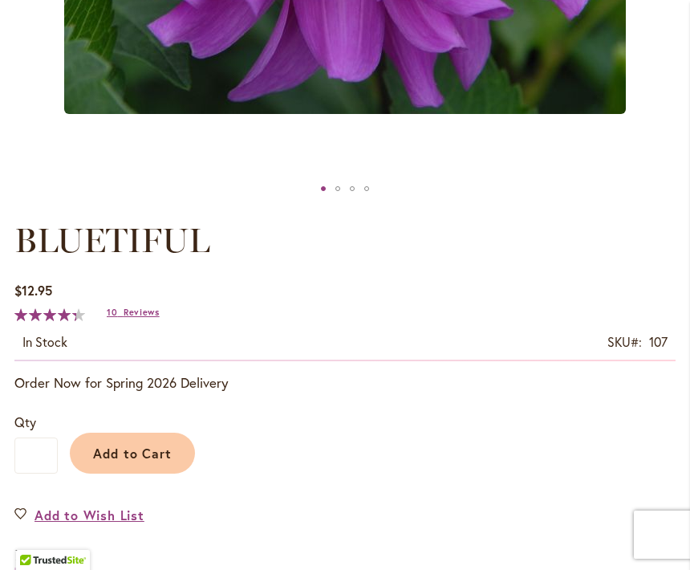
scroll to position [721, 0]
click at [154, 460] on span "Add to Cart" at bounding box center [132, 453] width 79 height 17
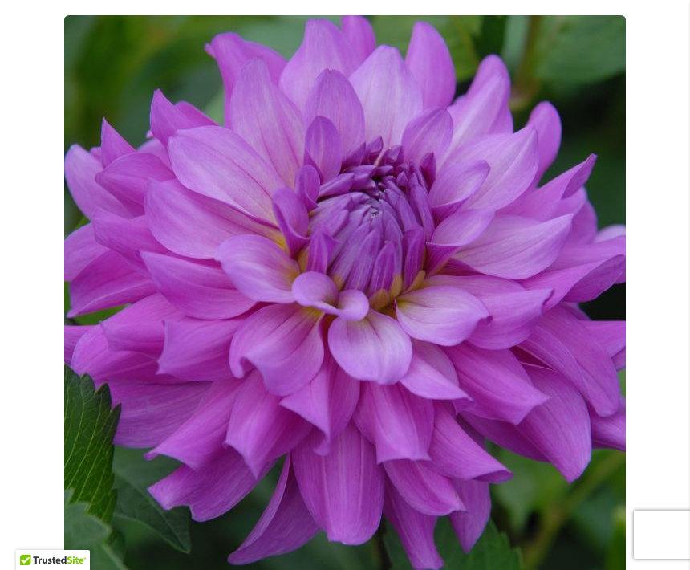
scroll to position [0, 0]
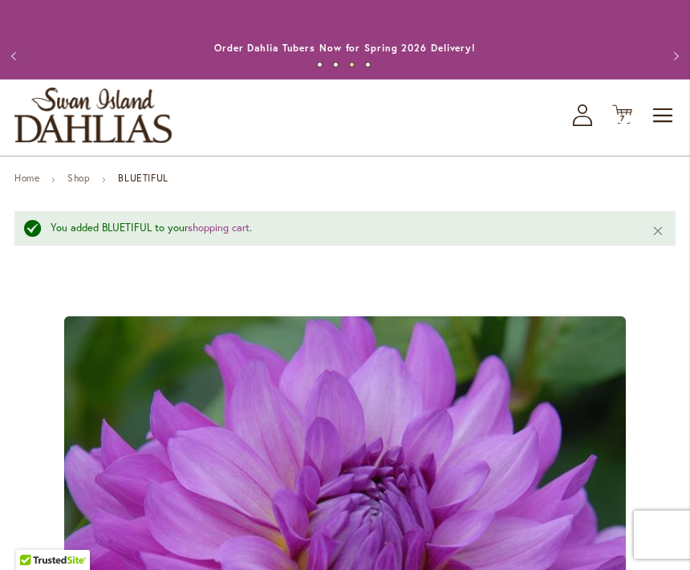
click at [615, 116] on span "7 7 items" at bounding box center [623, 119] width 16 height 8
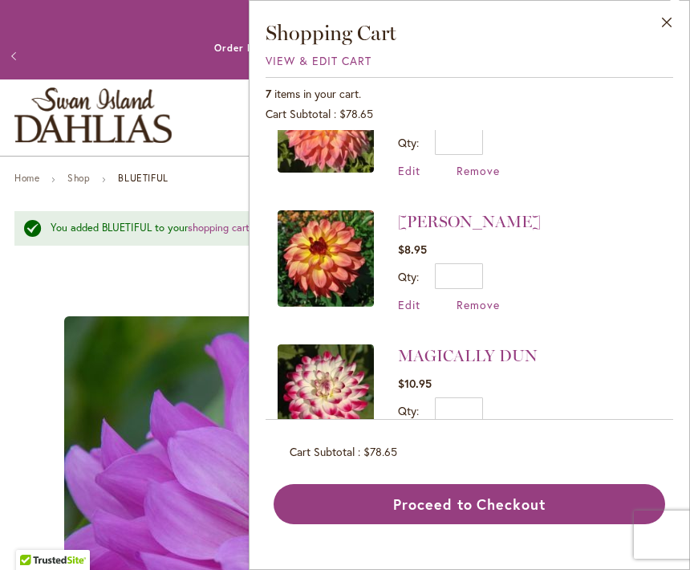
scroll to position [217, 0]
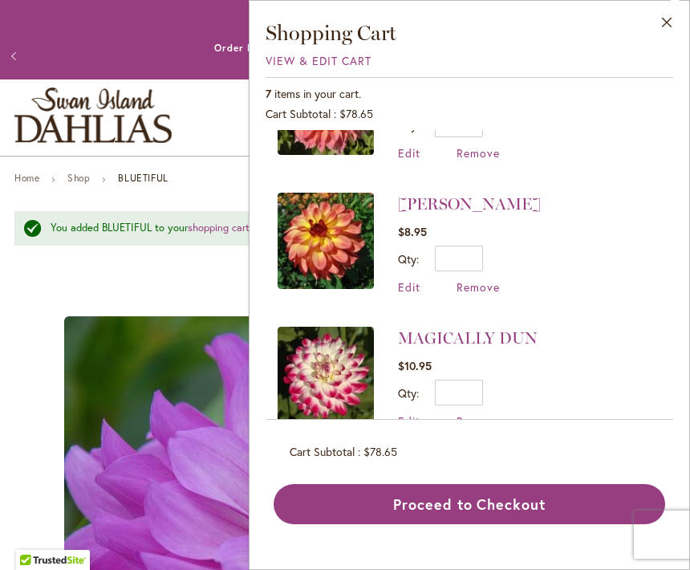
click at [347, 372] on img at bounding box center [326, 375] width 96 height 96
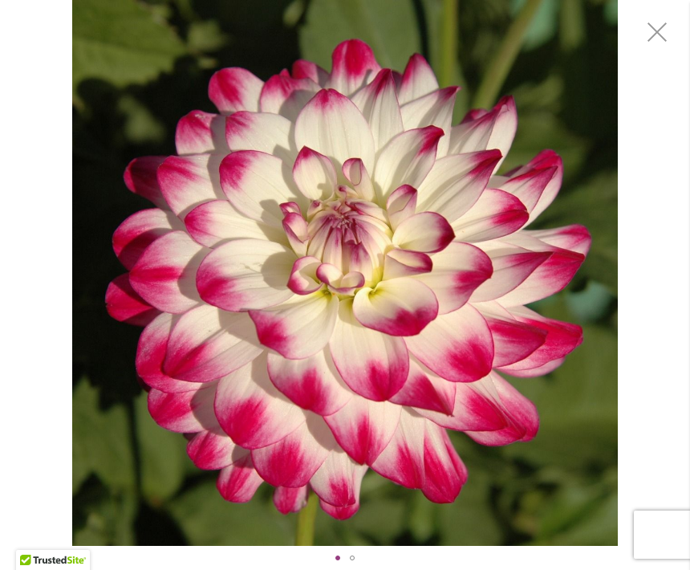
click at [660, 246] on div "MAGICALLY DUN" at bounding box center [345, 273] width 690 height 546
click at [461, 234] on img "MAGICALLY DUN" at bounding box center [344, 273] width 545 height 546
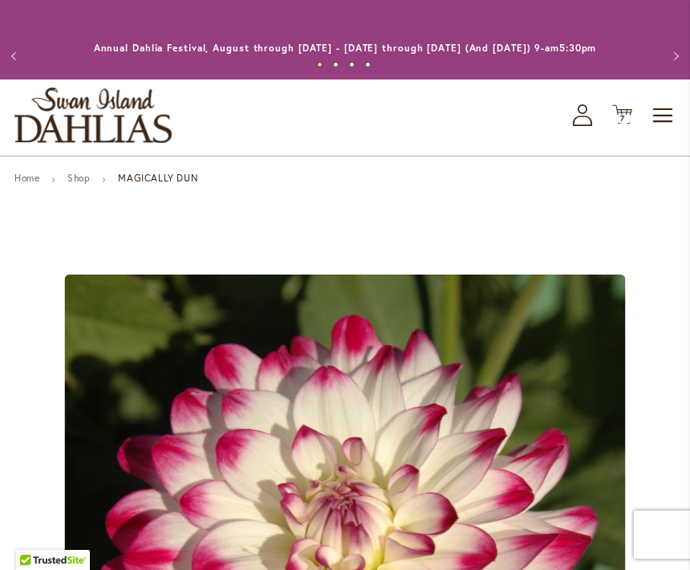
scroll to position [211, 0]
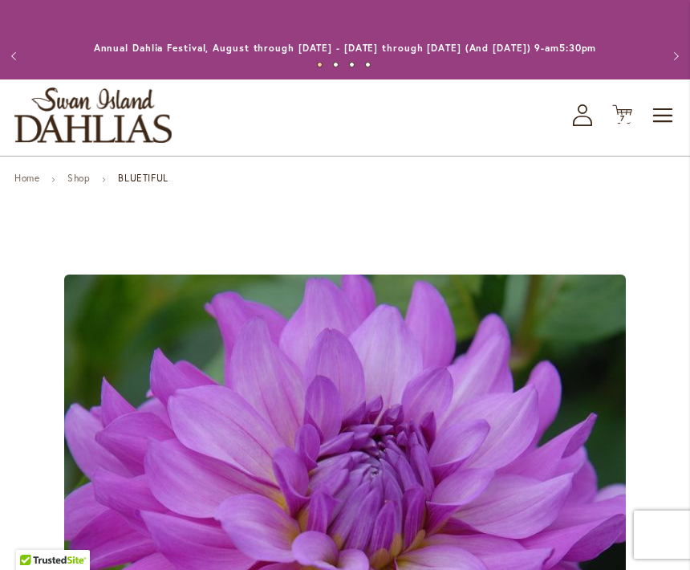
click at [622, 120] on span "7" at bounding box center [622, 118] width 5 height 10
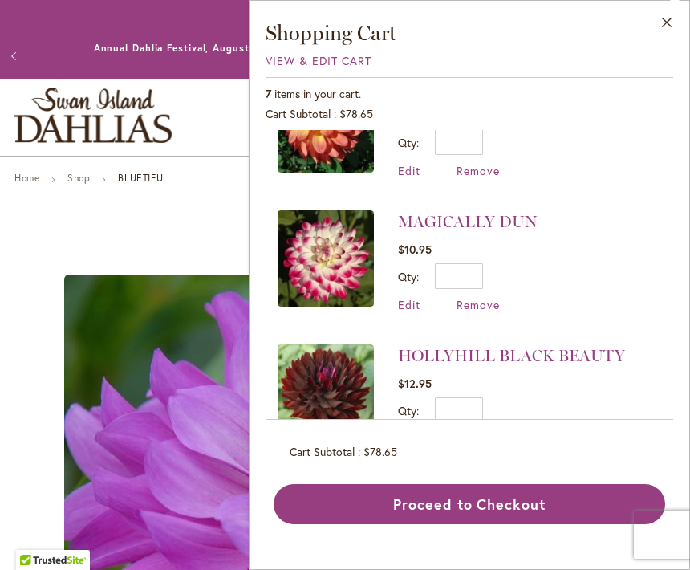
scroll to position [333, 0]
click at [485, 307] on span "Remove" at bounding box center [478, 305] width 43 height 15
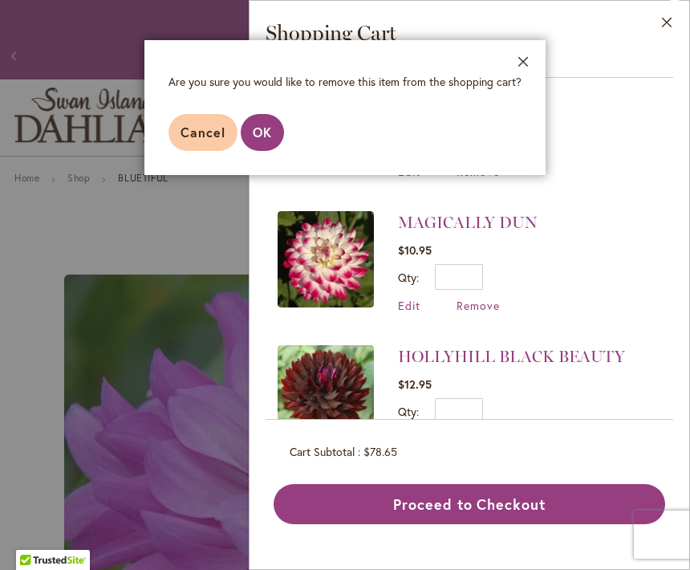
click at [265, 132] on span "OK" at bounding box center [262, 132] width 19 height 17
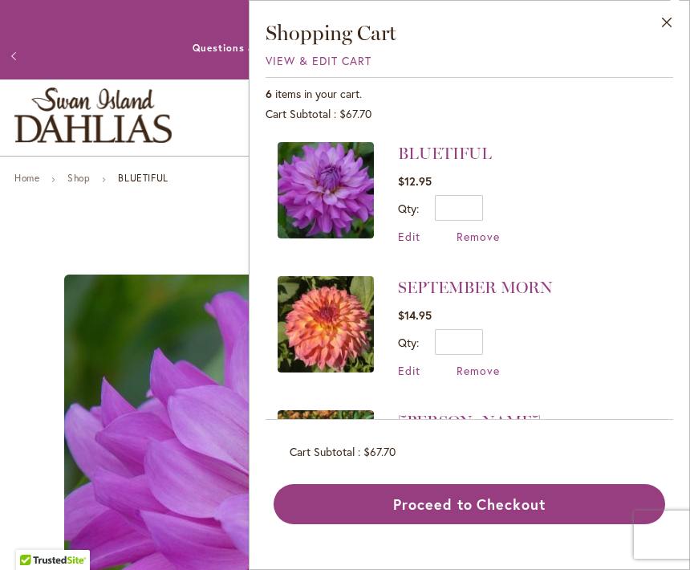
click at [486, 368] on span "Remove" at bounding box center [478, 370] width 43 height 15
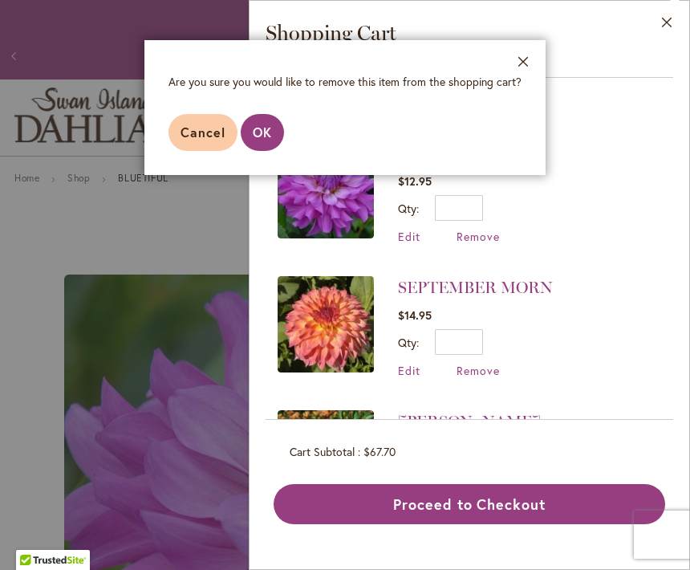
click at [264, 133] on span "OK" at bounding box center [262, 132] width 19 height 17
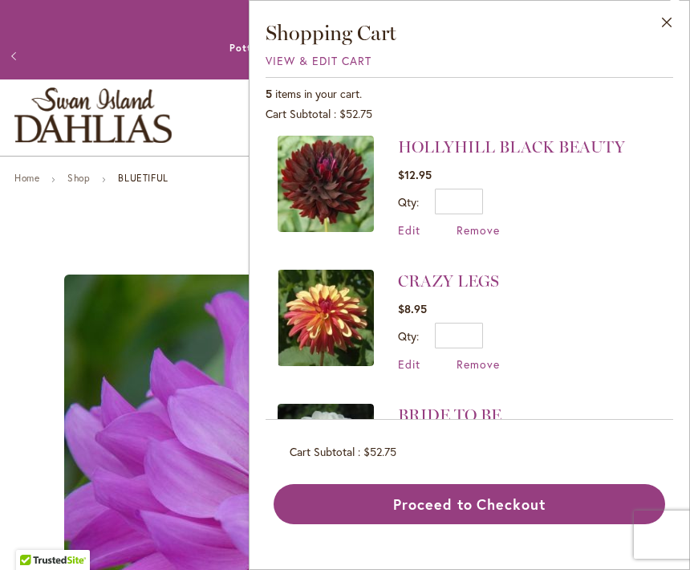
scroll to position [278, 0]
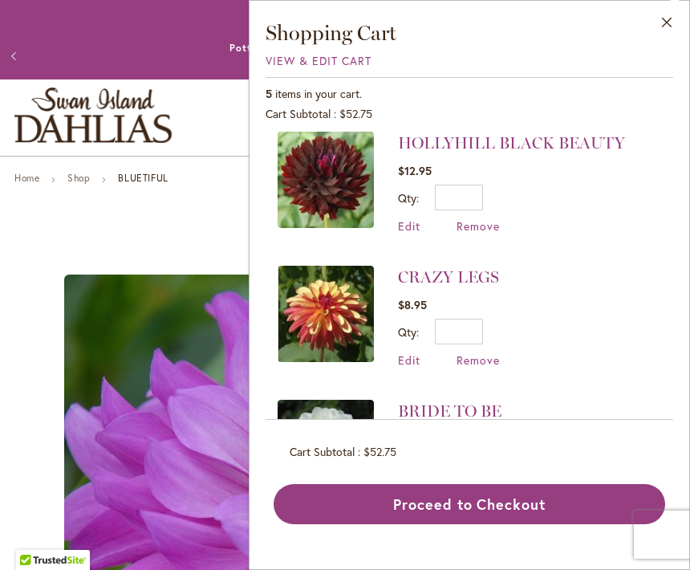
click at [490, 360] on span "Remove" at bounding box center [478, 359] width 43 height 15
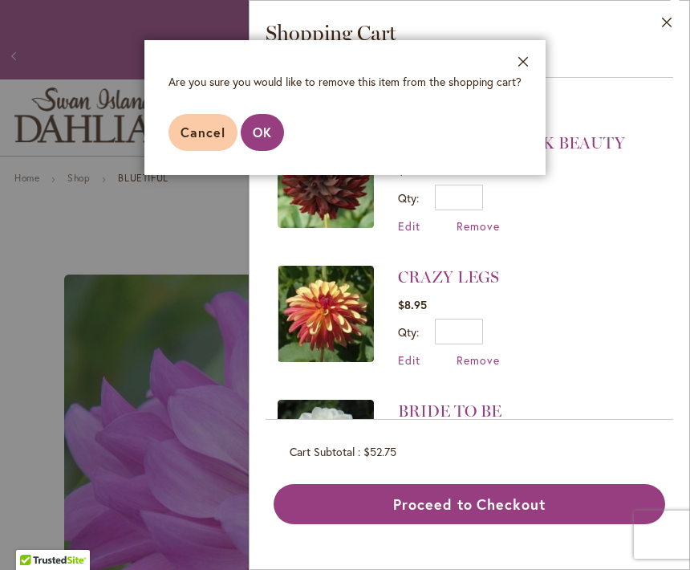
click at [277, 128] on button "OK" at bounding box center [262, 132] width 43 height 37
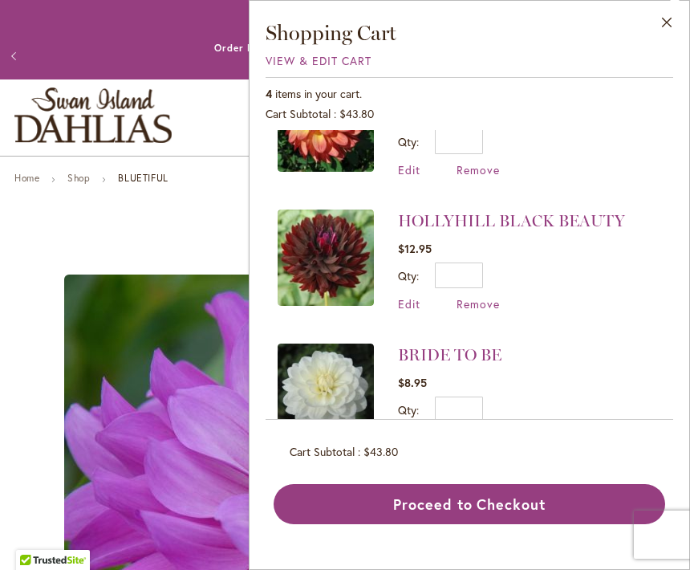
scroll to position [199, 0]
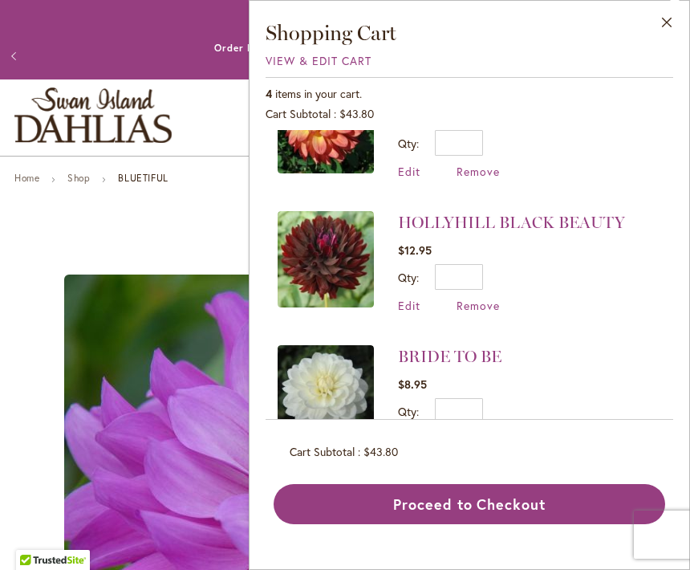
click at [494, 524] on button "Proceed to Checkout" at bounding box center [470, 504] width 392 height 40
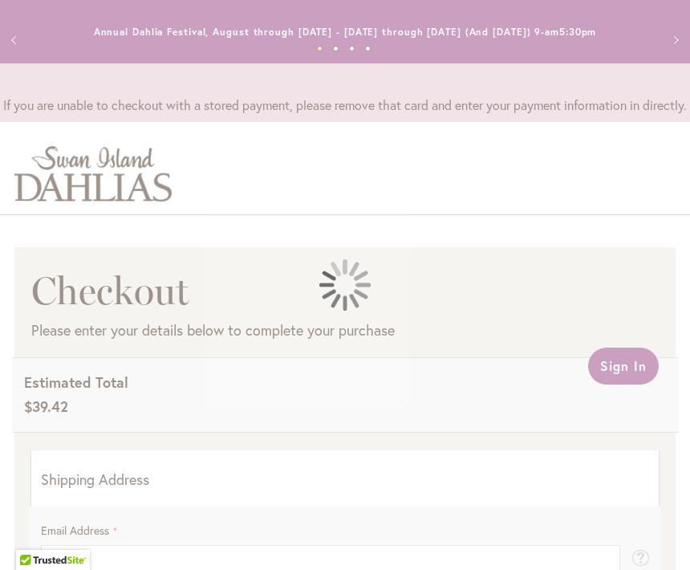
select select "**"
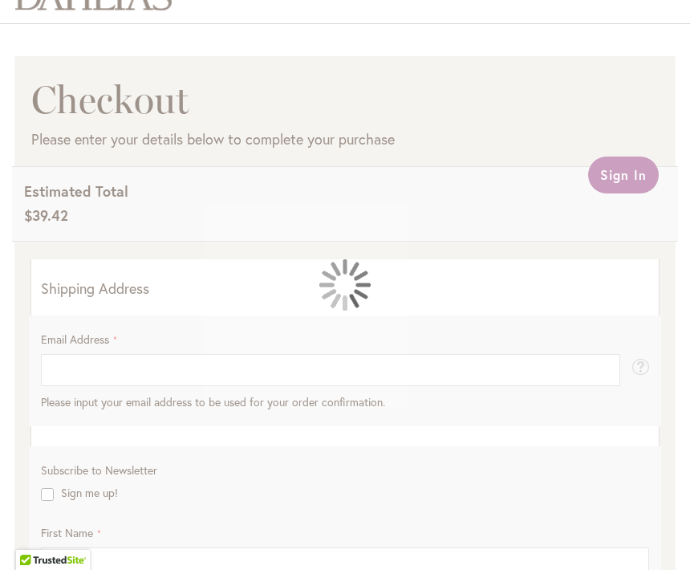
scroll to position [205, 0]
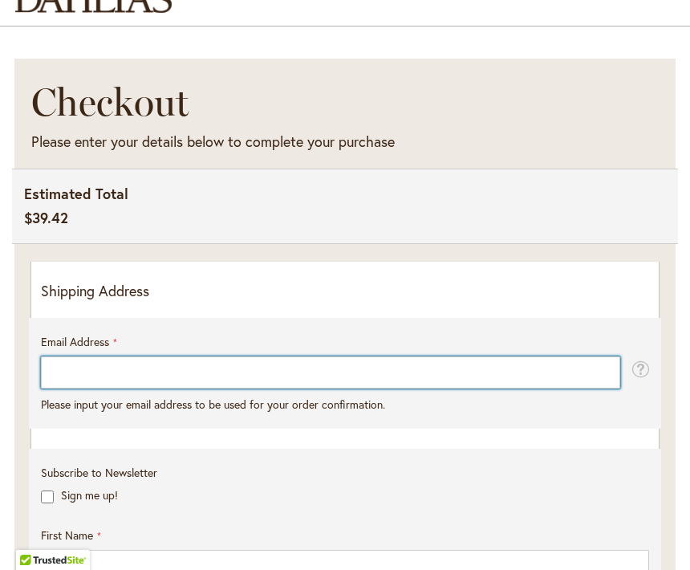
click at [299, 388] on input "Email Address" at bounding box center [330, 372] width 579 height 32
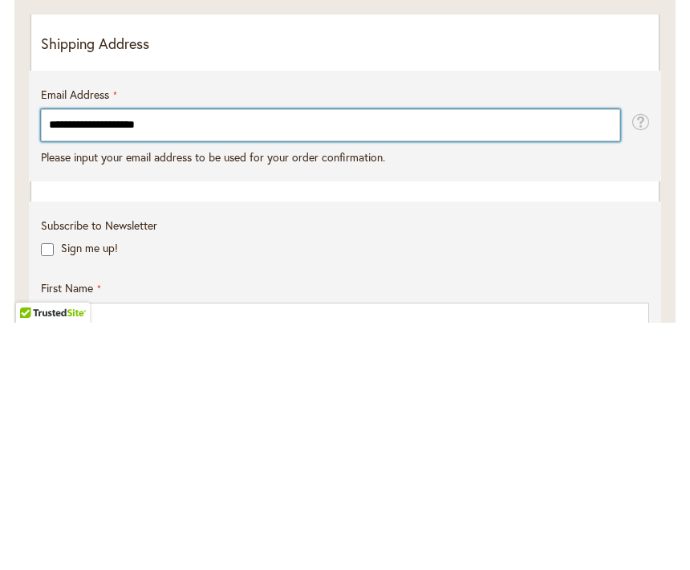
type input "**********"
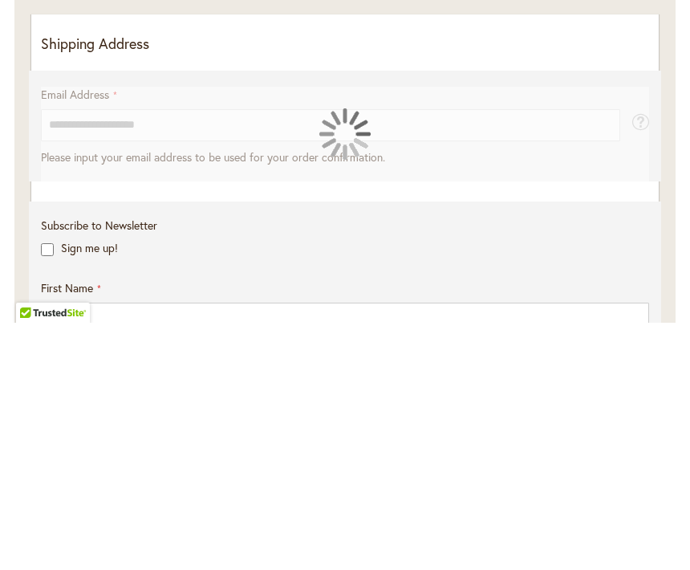
scroll to position [452, 0]
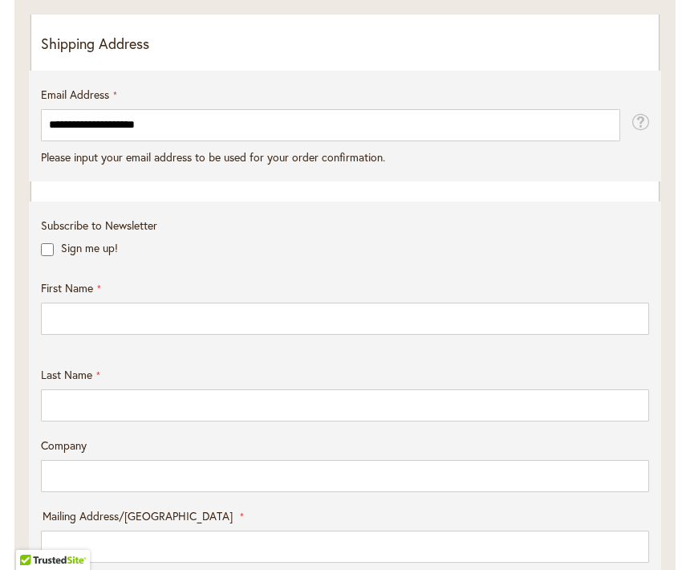
click at [437, 55] on p "Shipping Address" at bounding box center [345, 44] width 608 height 21
click at [133, 55] on p "Shipping Address" at bounding box center [345, 44] width 608 height 21
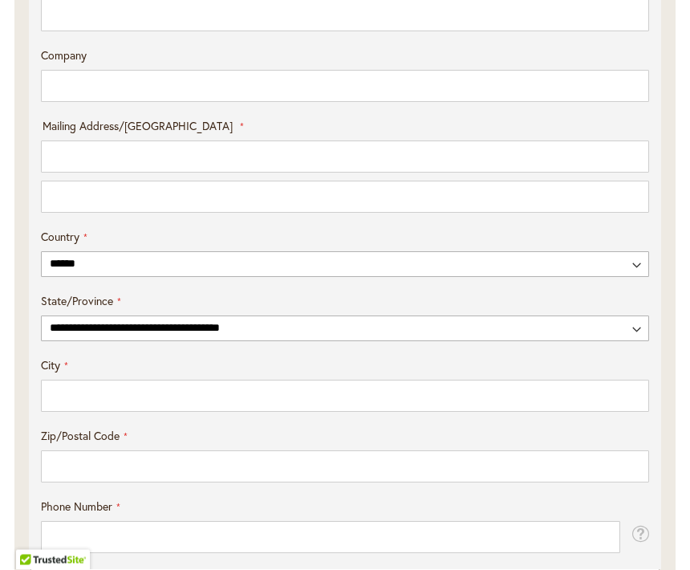
scroll to position [842, 0]
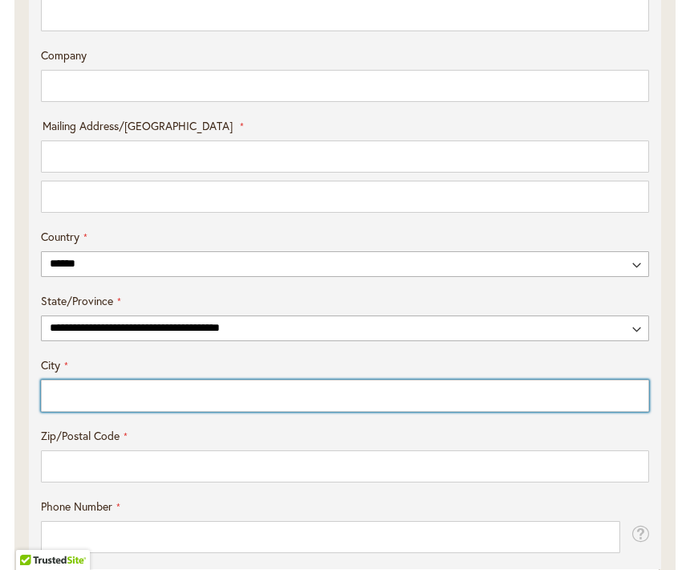
click at [274, 412] on input "City" at bounding box center [345, 396] width 608 height 32
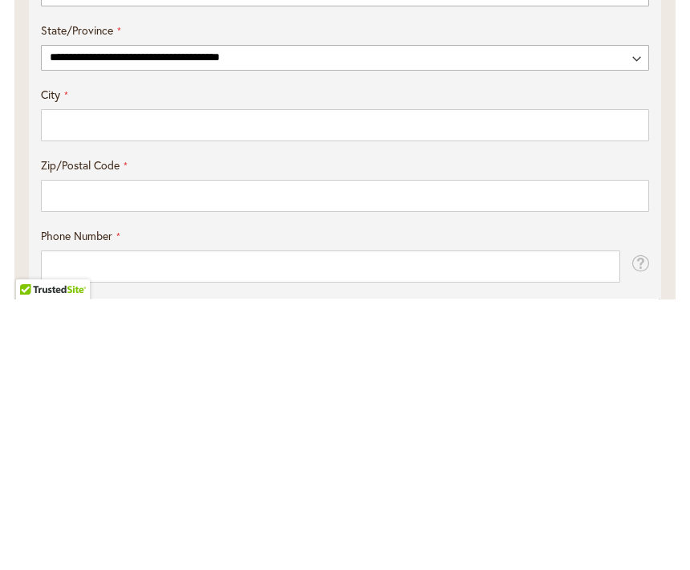
select select "**"
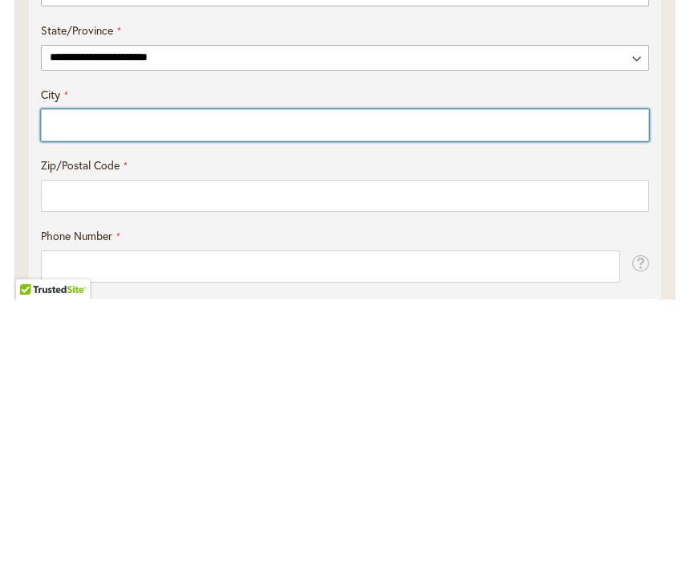
type input "**********"
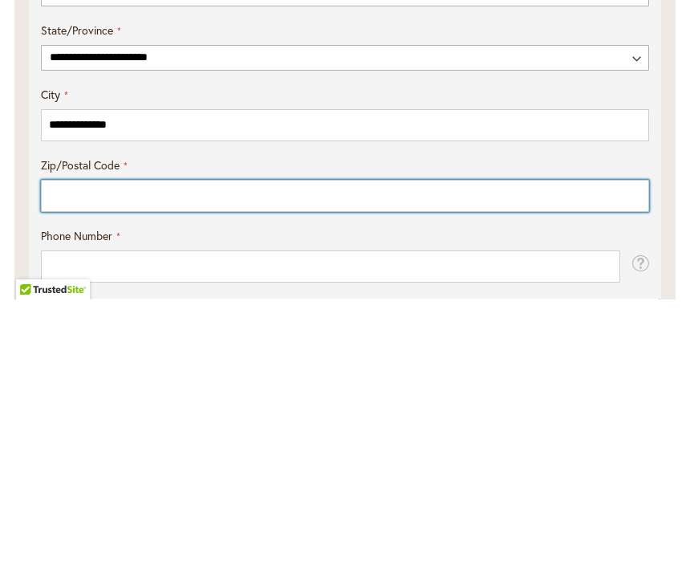
type input "*****"
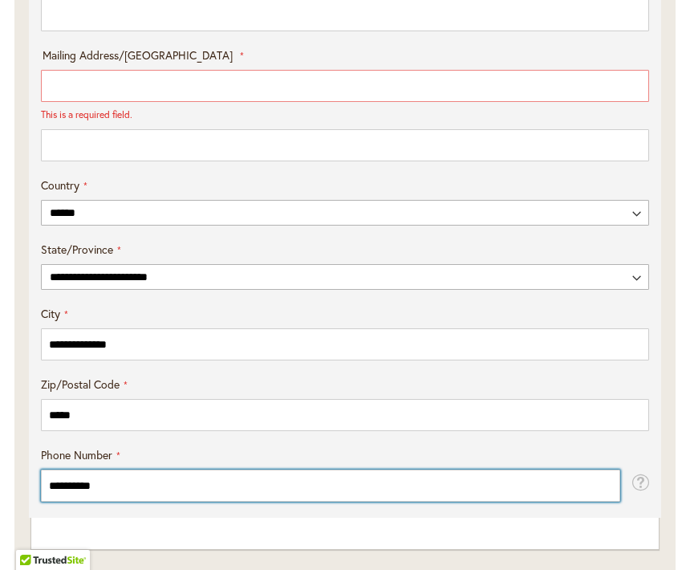
scroll to position [945, 0]
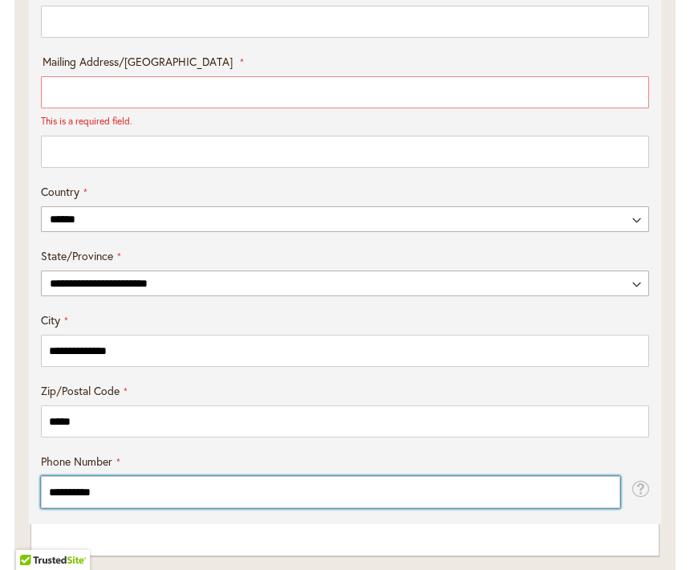
type input "**********"
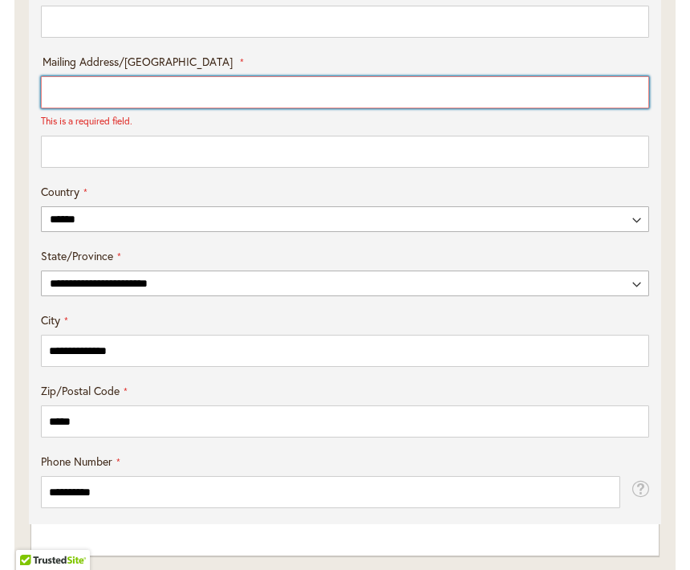
click at [354, 108] on input "Mailing Address/PO BOX: Line 1" at bounding box center [345, 92] width 608 height 32
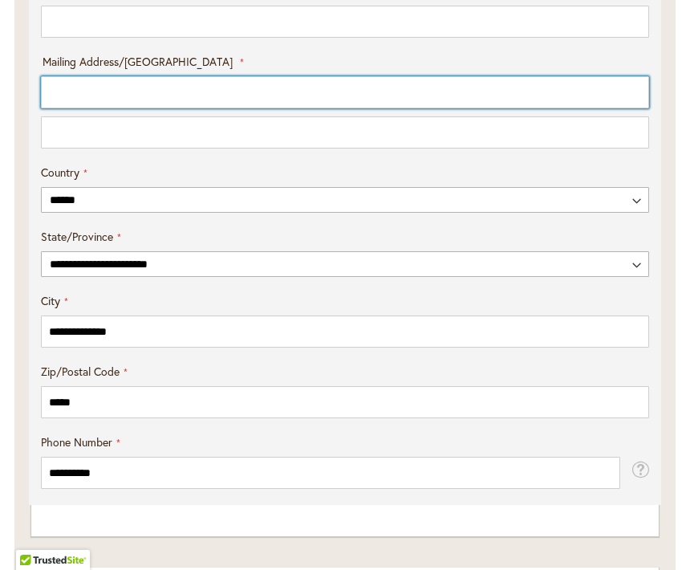
type input "**********"
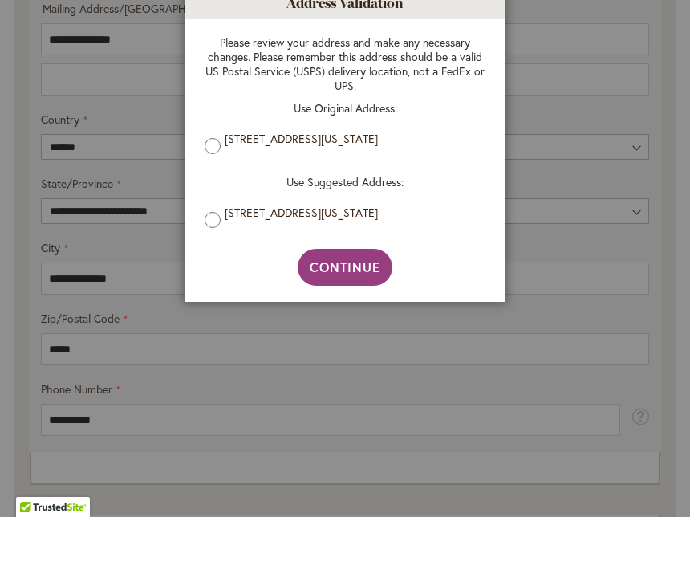
scroll to position [998, 0]
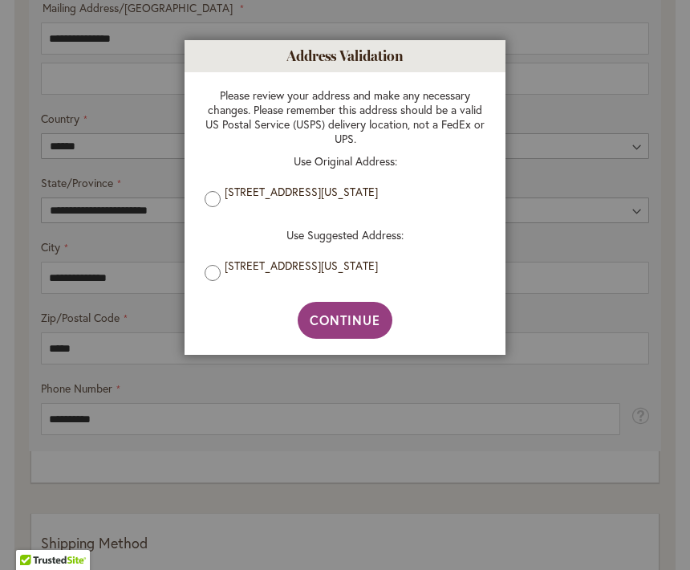
click at [363, 328] on span "Continue" at bounding box center [345, 319] width 71 height 17
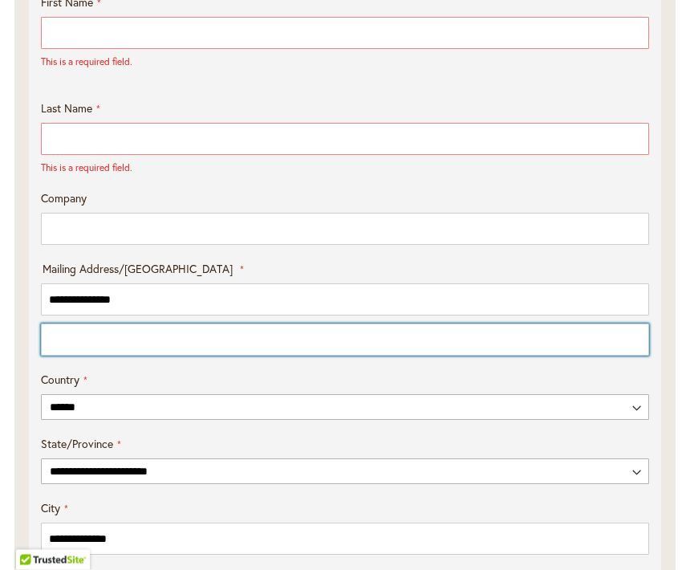
scroll to position [735, 0]
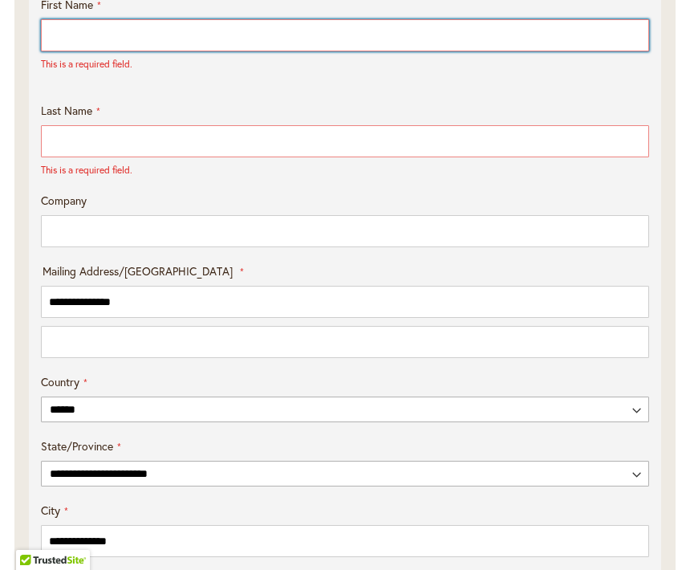
click at [372, 50] on input "First Name" at bounding box center [345, 35] width 608 height 32
type input "***"
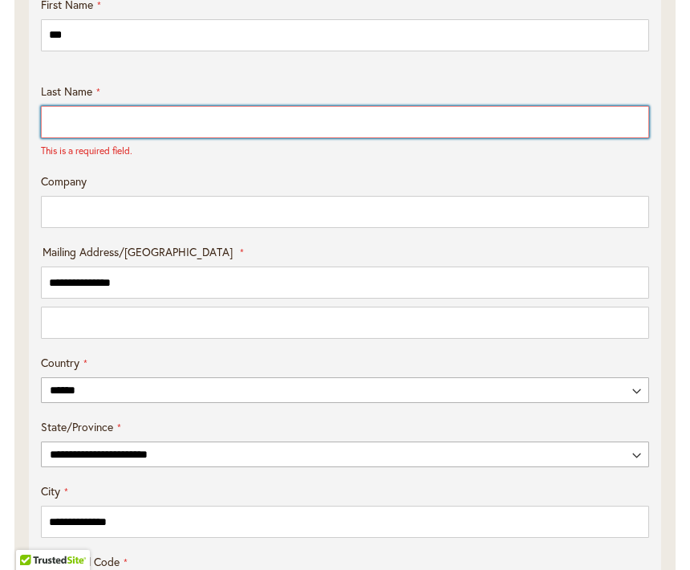
click at [266, 138] on input "Last Name" at bounding box center [345, 122] width 608 height 32
type input "*****"
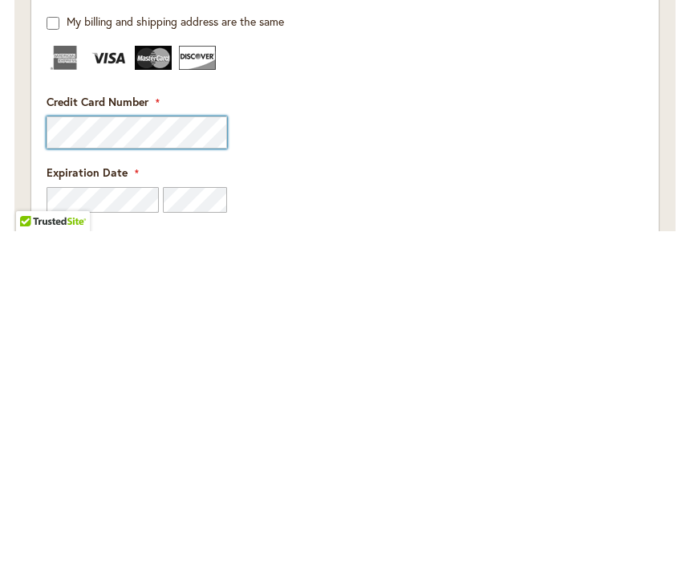
scroll to position [1829, 0]
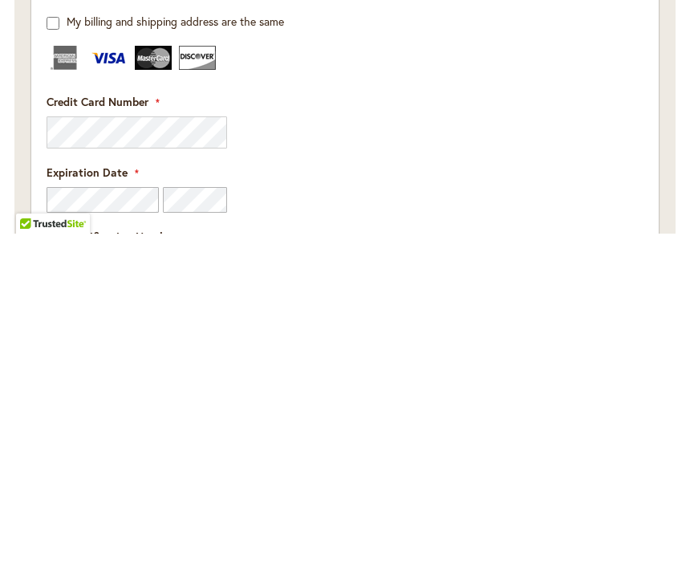
click at [553, 430] on div "Credit Card Number" at bounding box center [345, 457] width 597 height 55
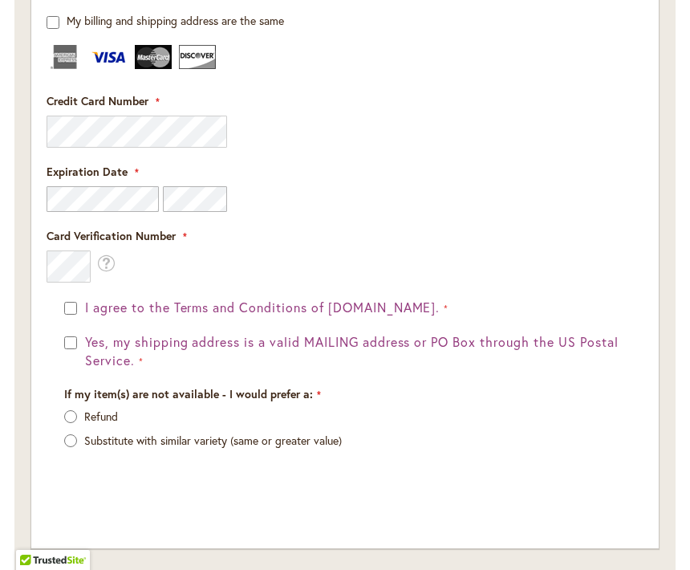
click at [69, 368] on div "Yes, my shipping address is a valid MAILING address or PO Box through the US Po…" at bounding box center [345, 351] width 562 height 37
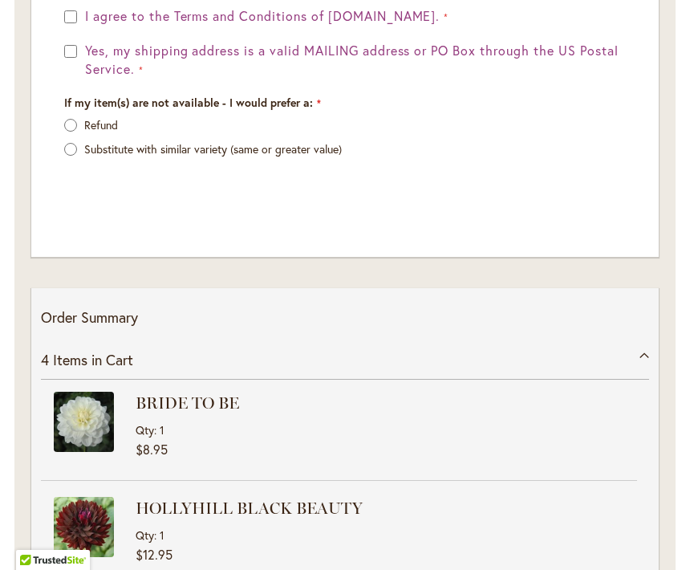
scroll to position [2464, 0]
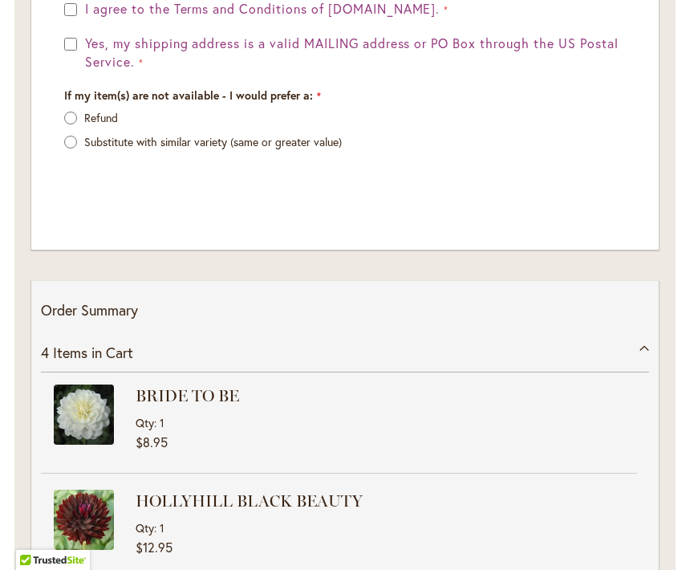
click at [628, 369] on div "4 Items in Cart" at bounding box center [345, 352] width 608 height 39
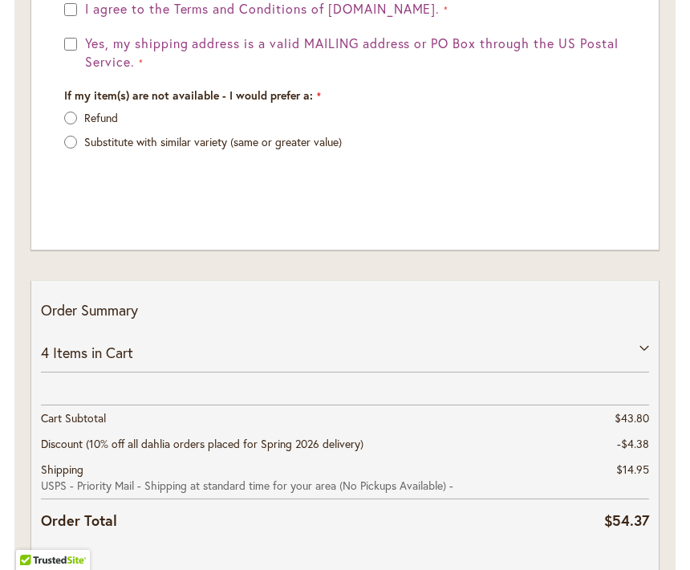
click at [639, 353] on div "4 Items in Cart" at bounding box center [345, 352] width 608 height 39
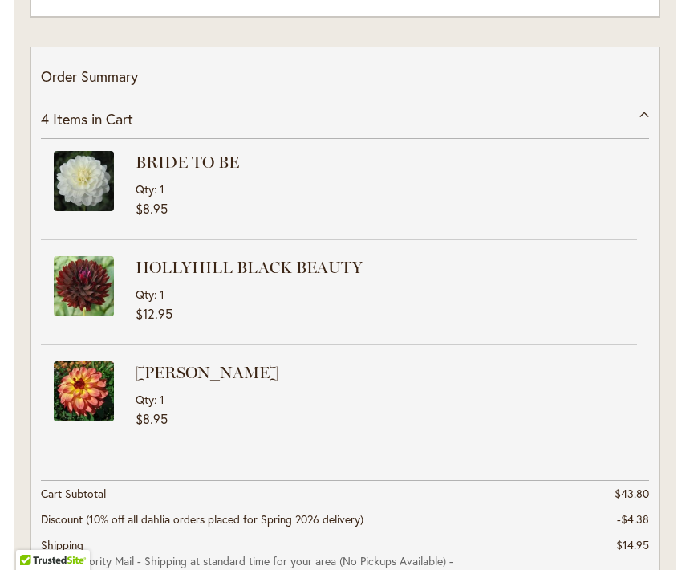
scroll to position [2697, 0]
click at [479, 476] on div "4 Items in Cart BRIDE TO BE Qty 1 $8.95 HOLLYHILL BLACK BEAUTY Qty 1" at bounding box center [345, 361] width 608 height 522
click at [498, 406] on div "Qty 1" at bounding box center [385, 399] width 498 height 15
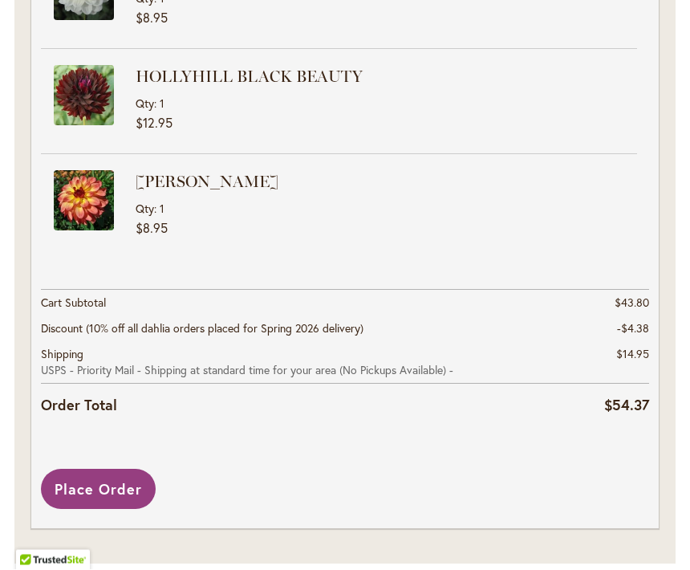
scroll to position [2888, 0]
click at [413, 235] on span "$8.95" at bounding box center [387, 228] width 502 height 14
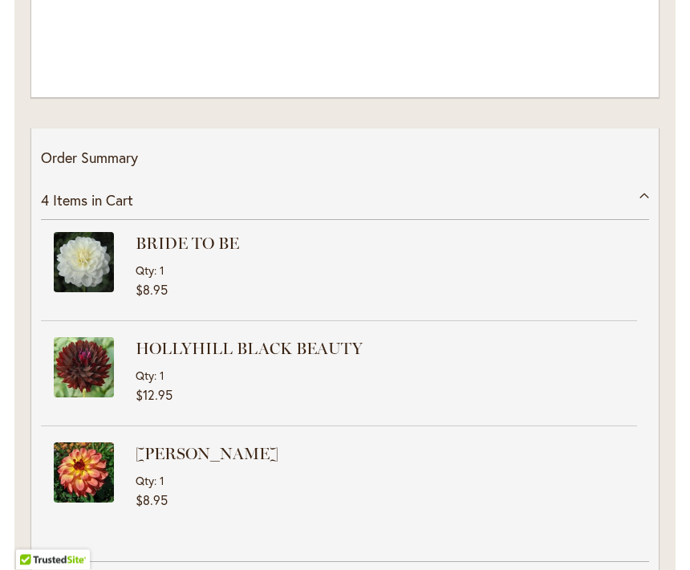
scroll to position [2617, 0]
click at [648, 208] on div "4 Items in Cart" at bounding box center [345, 200] width 608 height 39
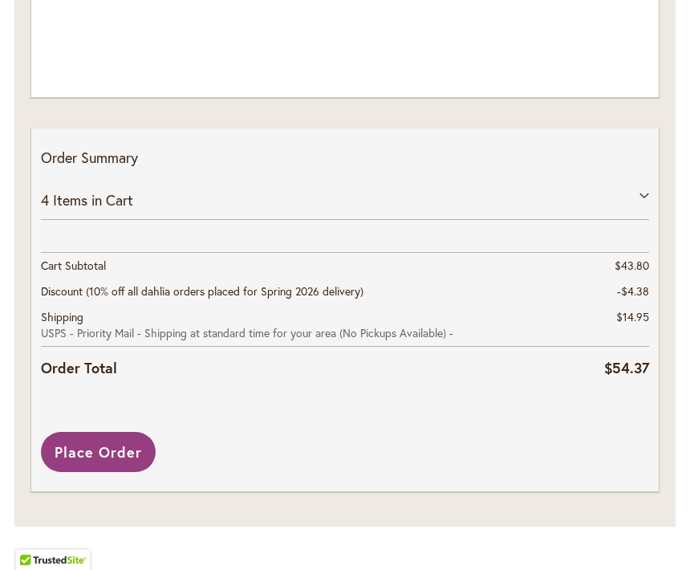
scroll to position [2579, 0]
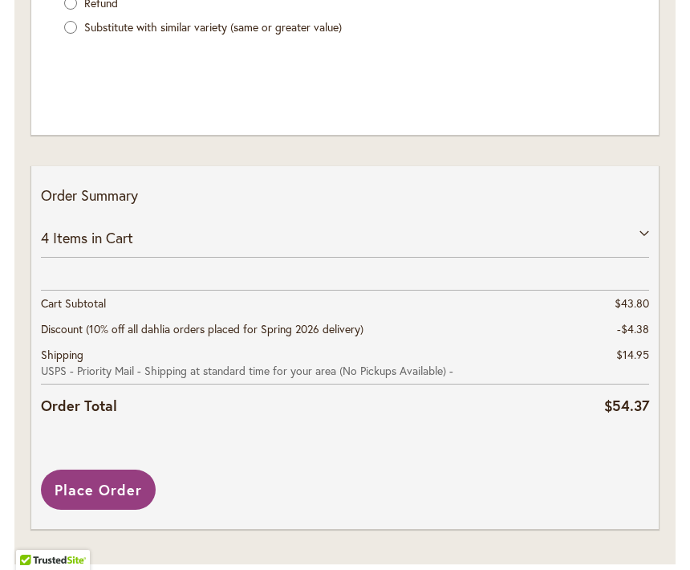
click at [118, 497] on span "Place Order" at bounding box center [98, 489] width 87 height 19
click at [117, 499] on span "Place Order" at bounding box center [98, 489] width 87 height 19
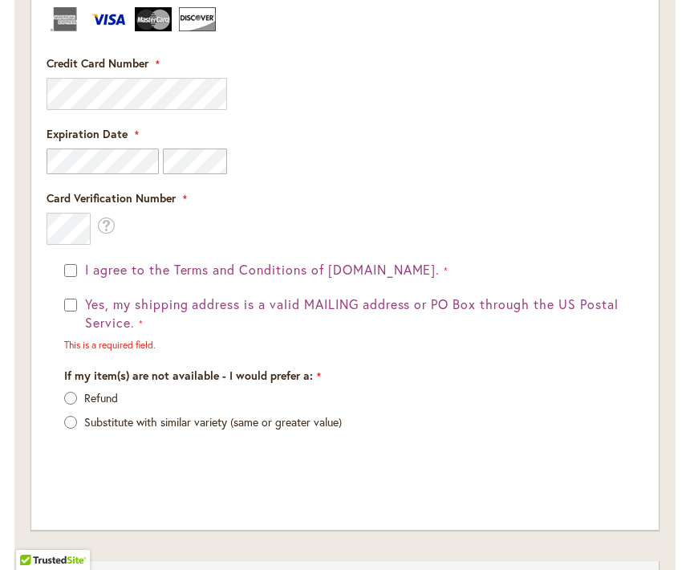
click at [83, 319] on button "Yes, my shipping address is a valid MAILING address or PO Box through the US Po…" at bounding box center [353, 313] width 545 height 37
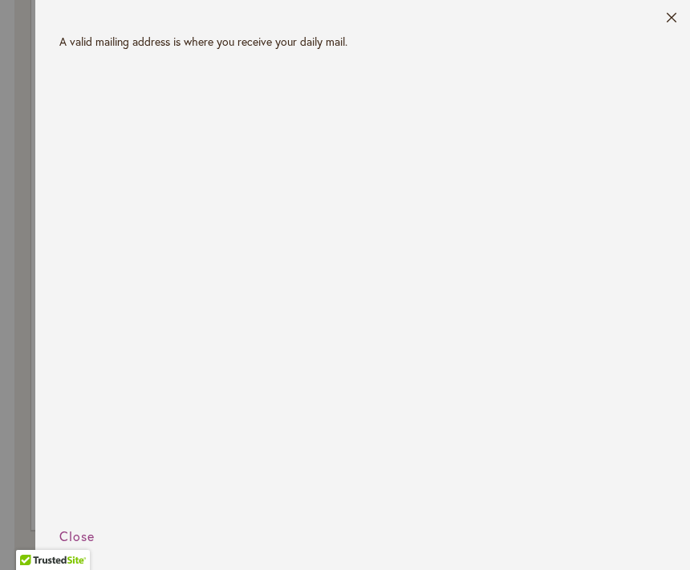
click at [676, 26] on button "Close" at bounding box center [672, 21] width 12 height 18
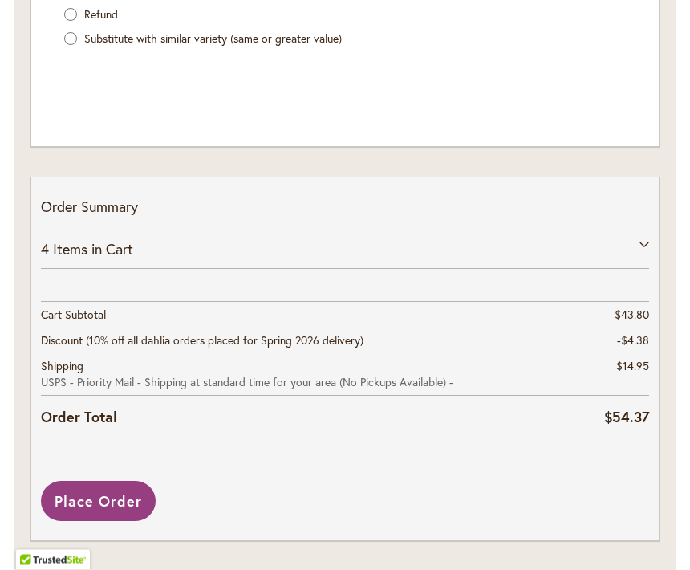
scroll to position [2598, 0]
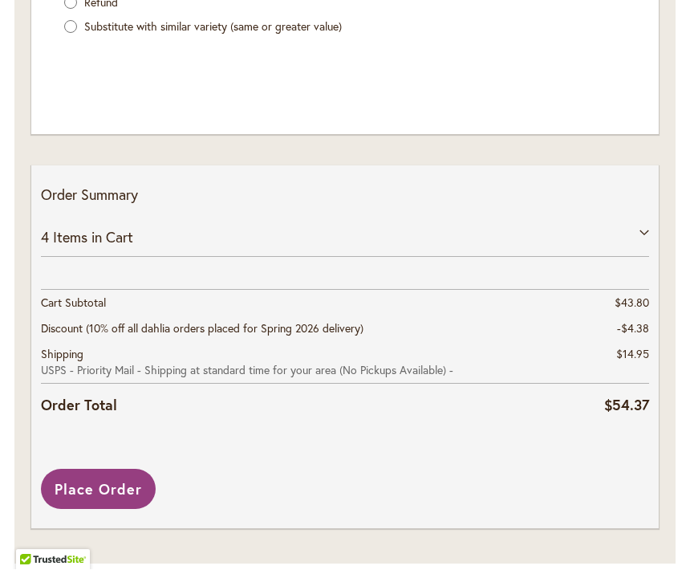
click at [121, 498] on span "Place Order" at bounding box center [98, 489] width 87 height 19
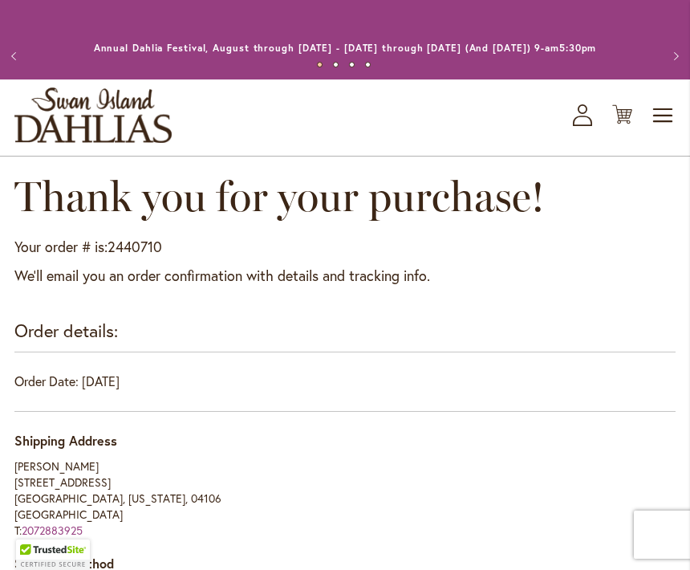
click at [615, 325] on div "Order details:" at bounding box center [344, 335] width 661 height 34
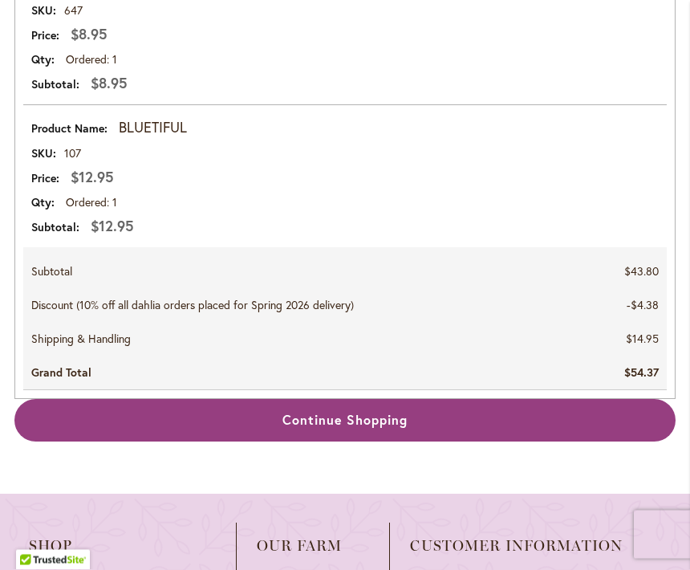
scroll to position [1344, 0]
